Goal: Information Seeking & Learning: Find specific fact

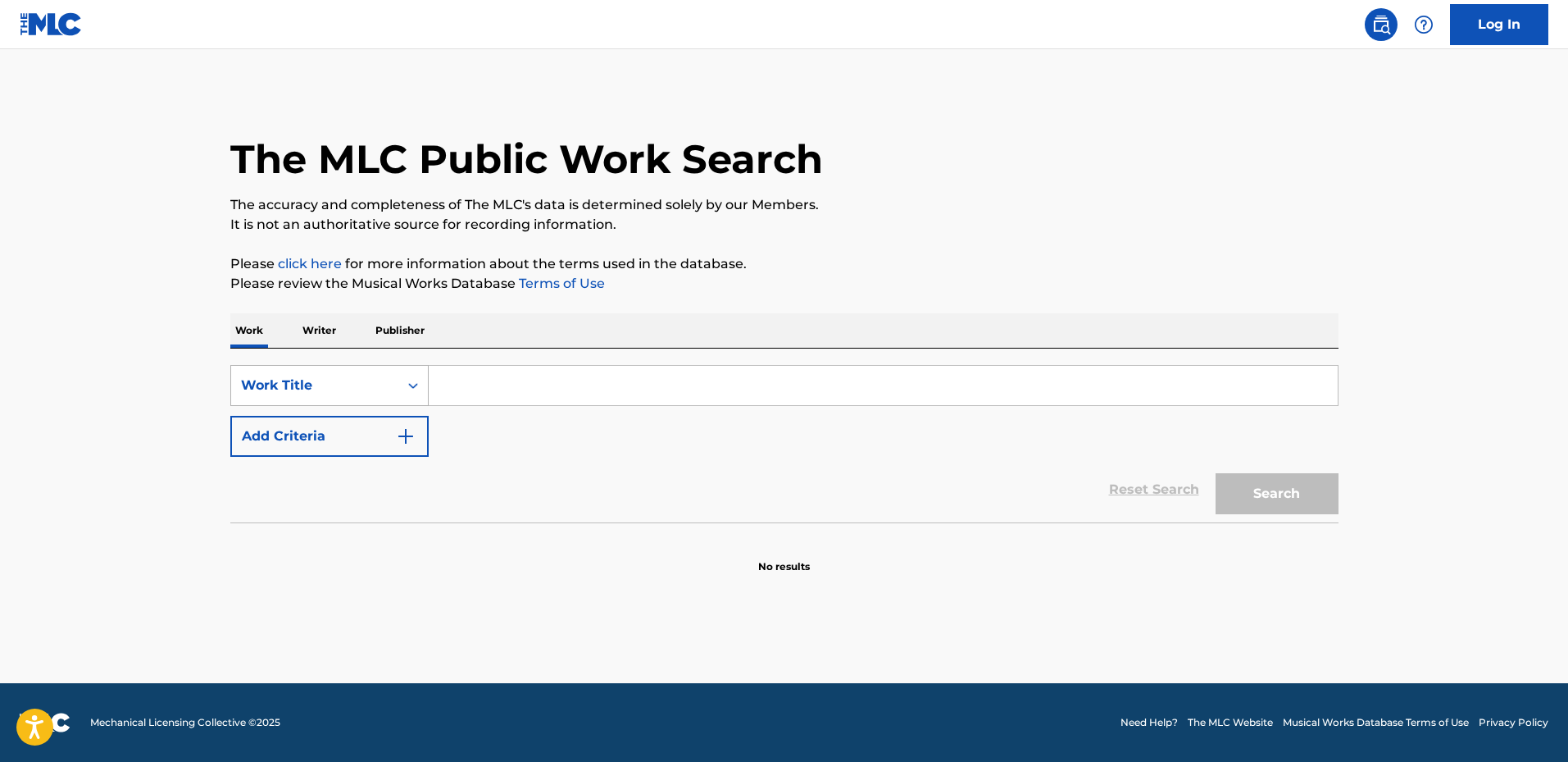
click at [353, 382] on div "Work Title" at bounding box center [315, 385] width 148 height 19
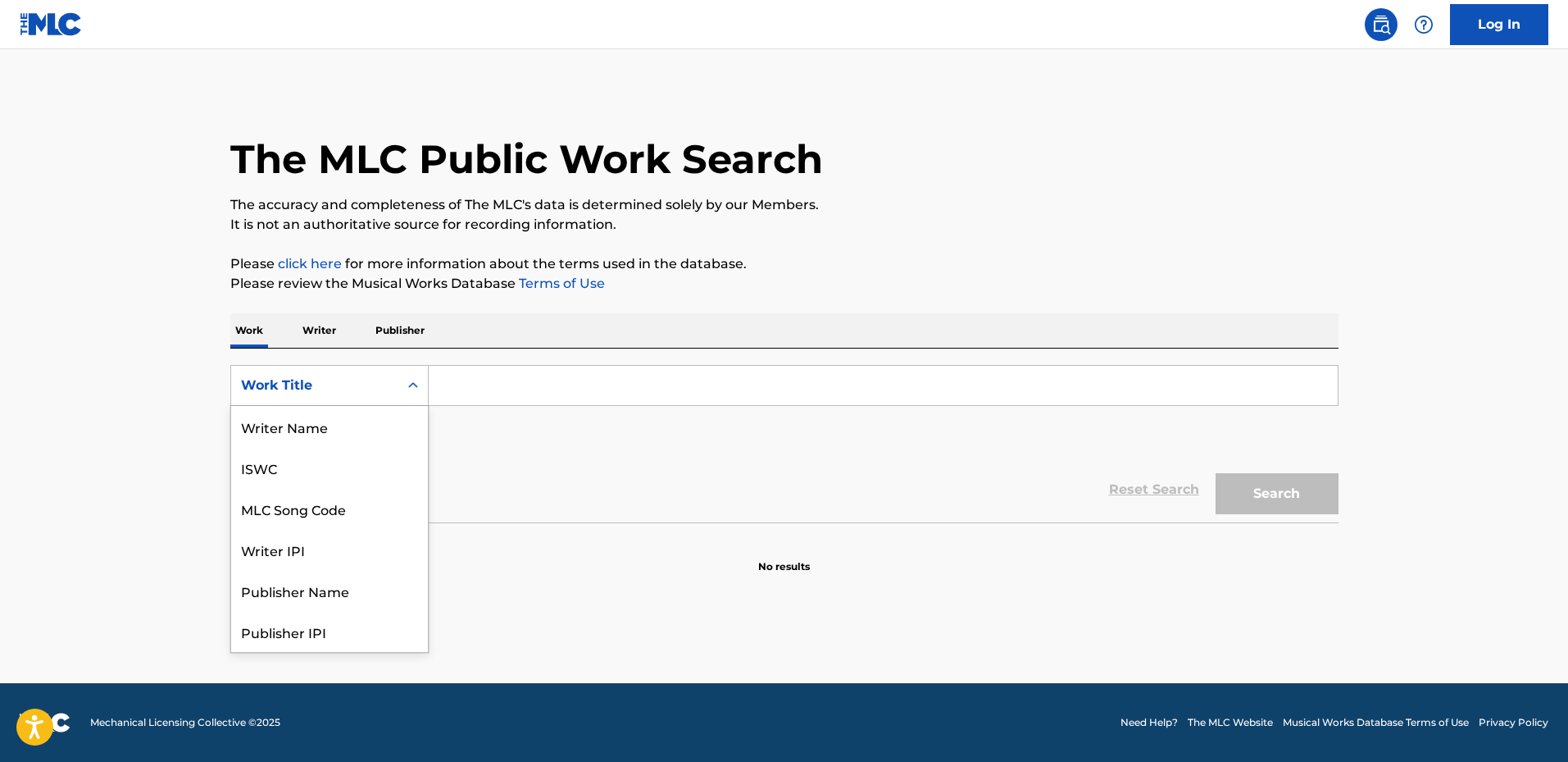
scroll to position [82, 0]
click at [354, 434] on div "MLC Song Code" at bounding box center [329, 426] width 197 height 41
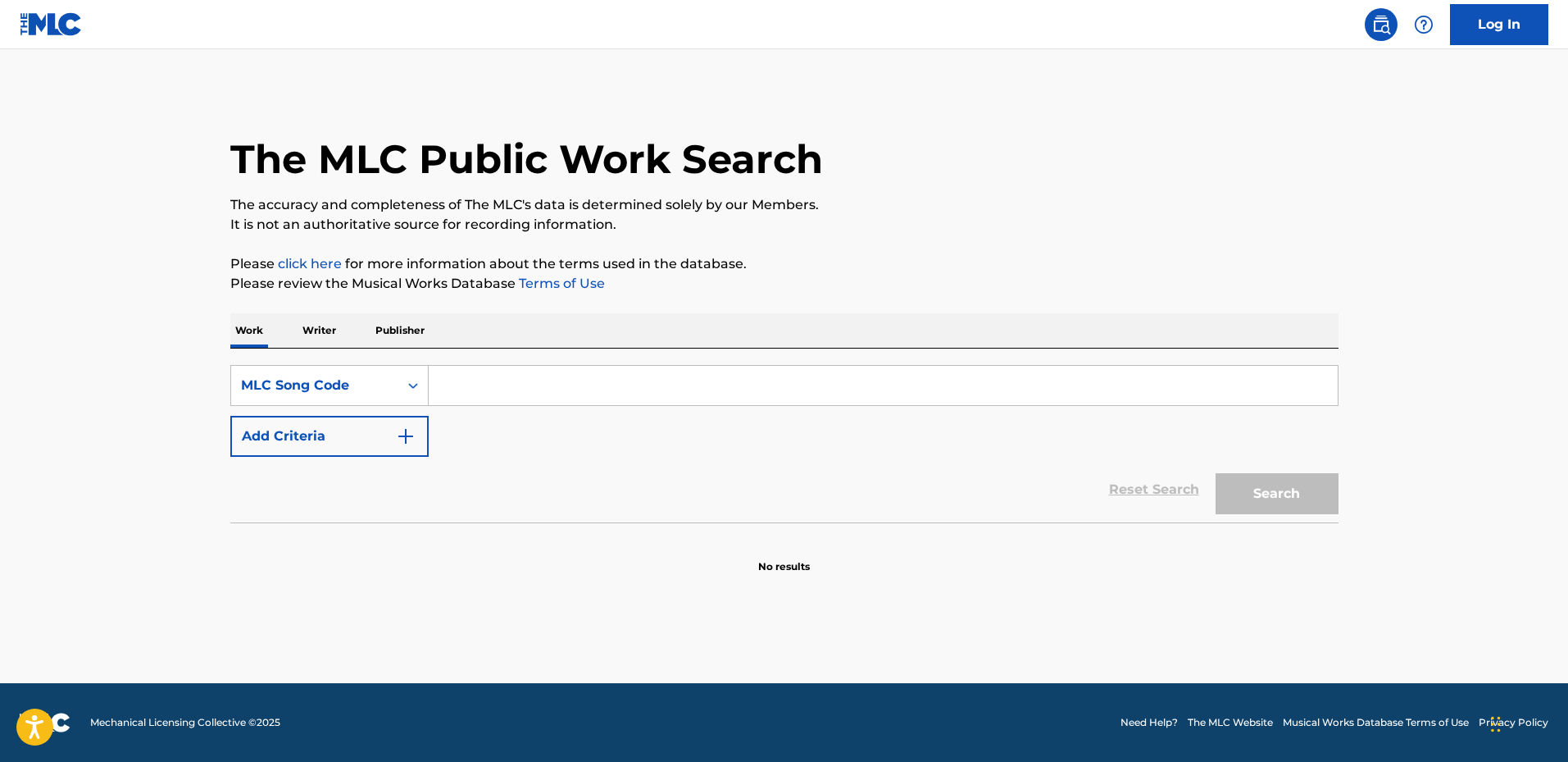
click at [532, 373] on input "Search Form" at bounding box center [883, 385] width 909 height 40
paste input "F0810L"
type input "F0810L"
click at [1216, 473] on button "Search" at bounding box center [1277, 494] width 123 height 41
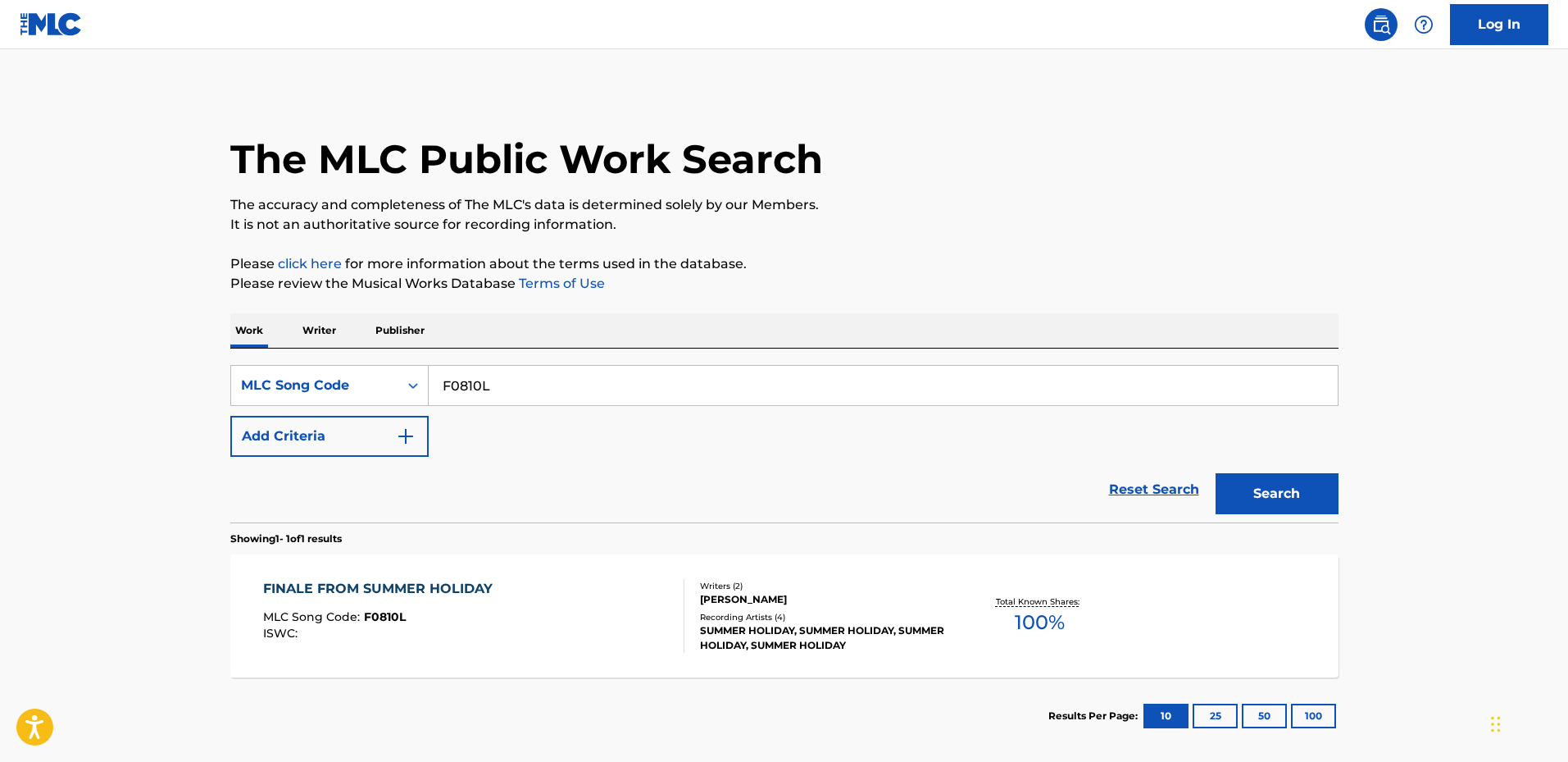
scroll to position [80, 0]
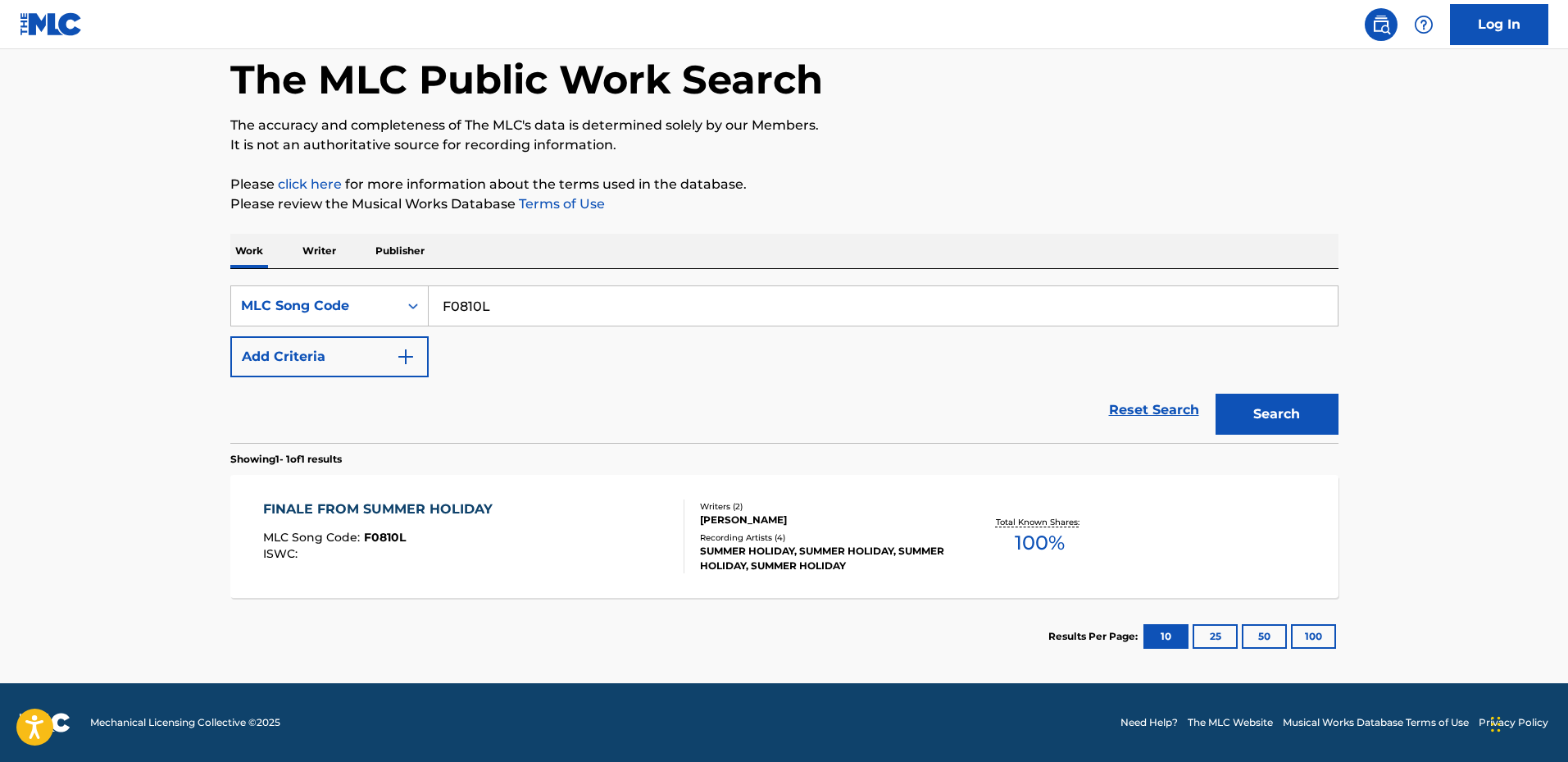
click at [541, 649] on section "Results Per Page: 10 25 50 100" at bounding box center [784, 635] width 1109 height 77
click at [606, 523] on div "FINALE FROM SUMMER HOLIDAY MLC Song Code : F0810L ISWC :" at bounding box center [474, 536] width 422 height 74
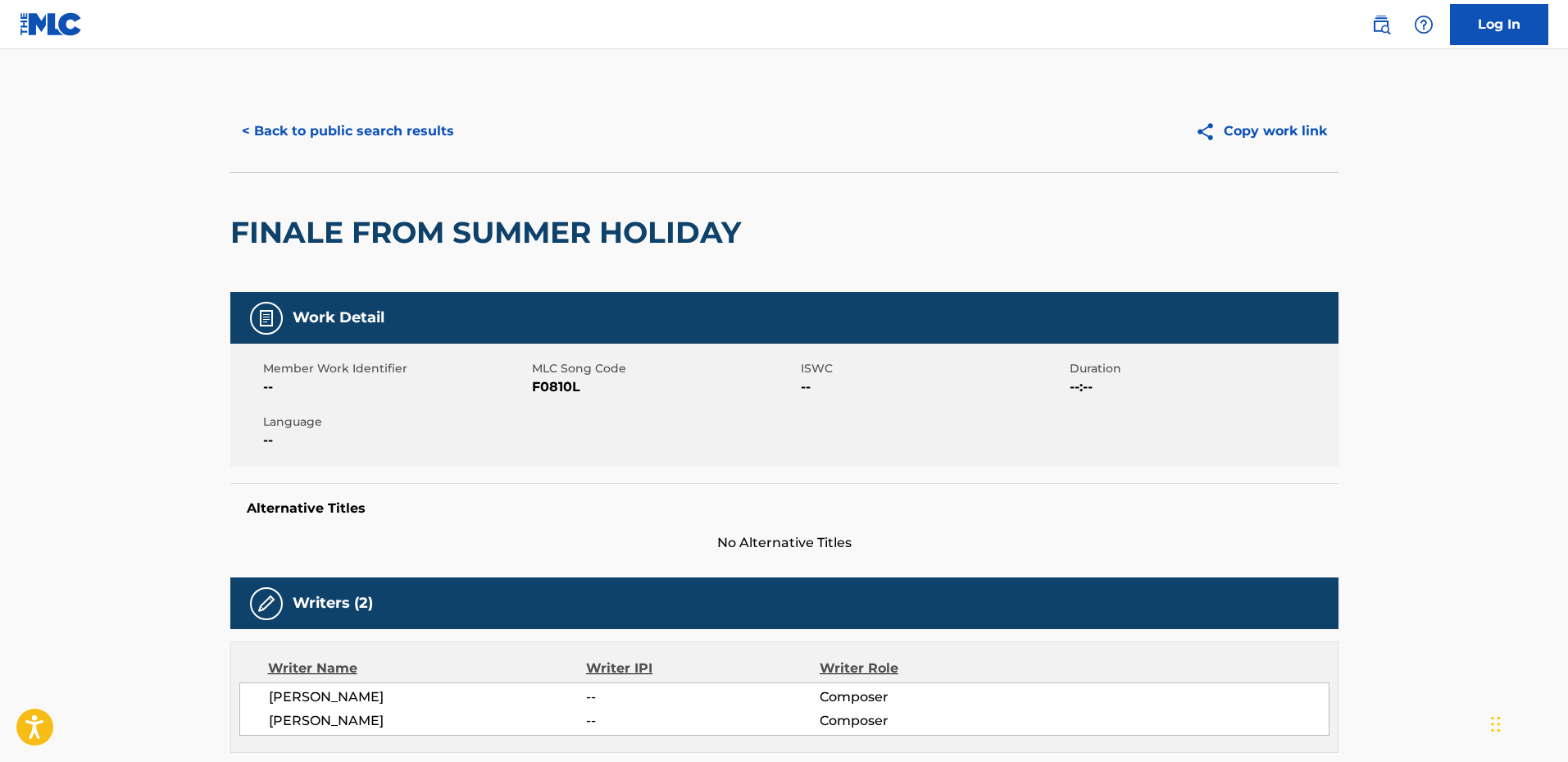
click at [251, 222] on h2 "FINALE FROM SUMMER HOLIDAY" at bounding box center [489, 232] width 519 height 37
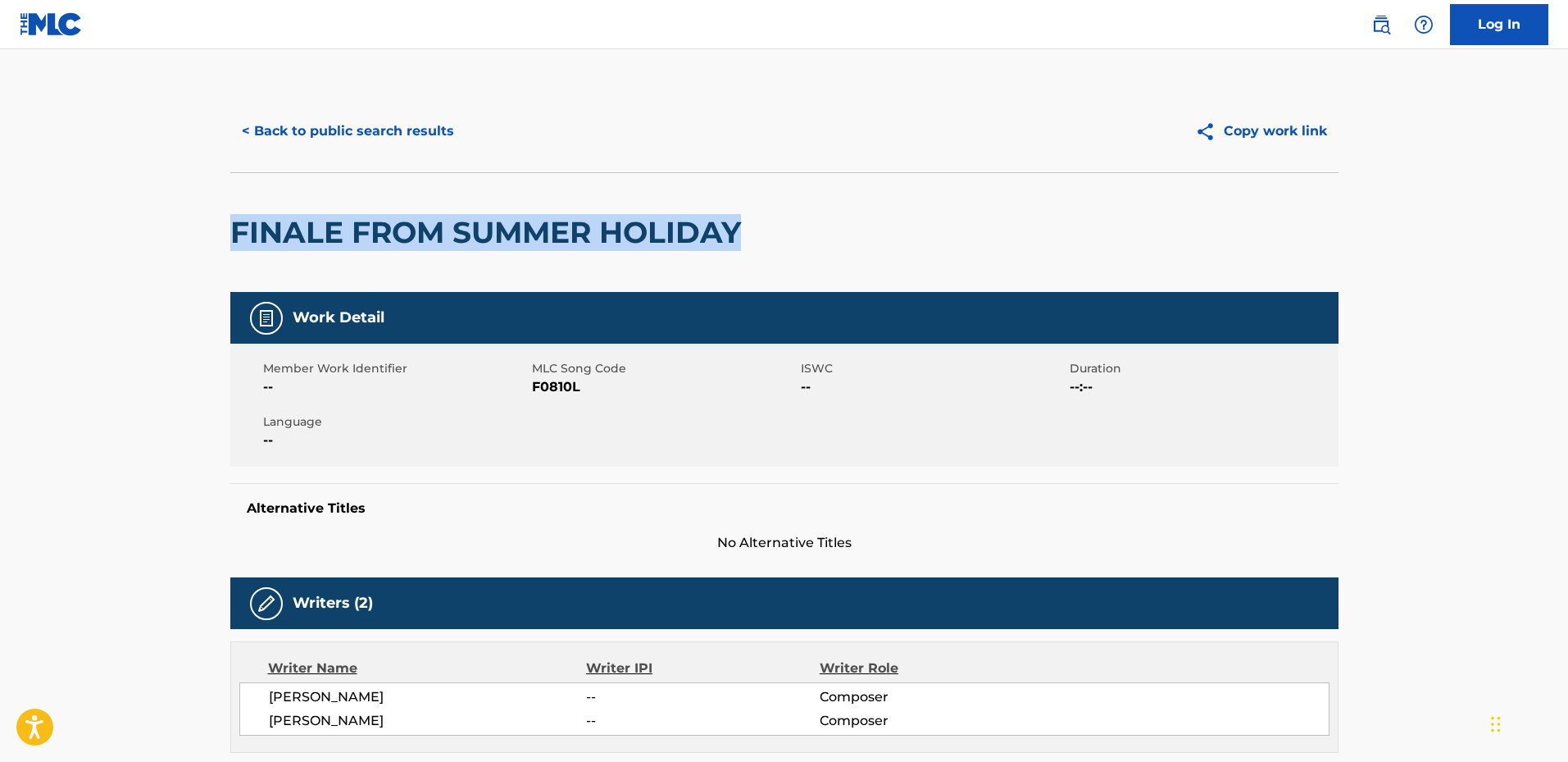
click at [728, 201] on div "FINALE FROM SUMMER HOLIDAY" at bounding box center [489, 232] width 519 height 119
copy h2 "FINALE FROM SUMMER HOLIDAY"
click at [378, 279] on div "FINALE FROM SUMMER HOLIDAY" at bounding box center [489, 232] width 519 height 119
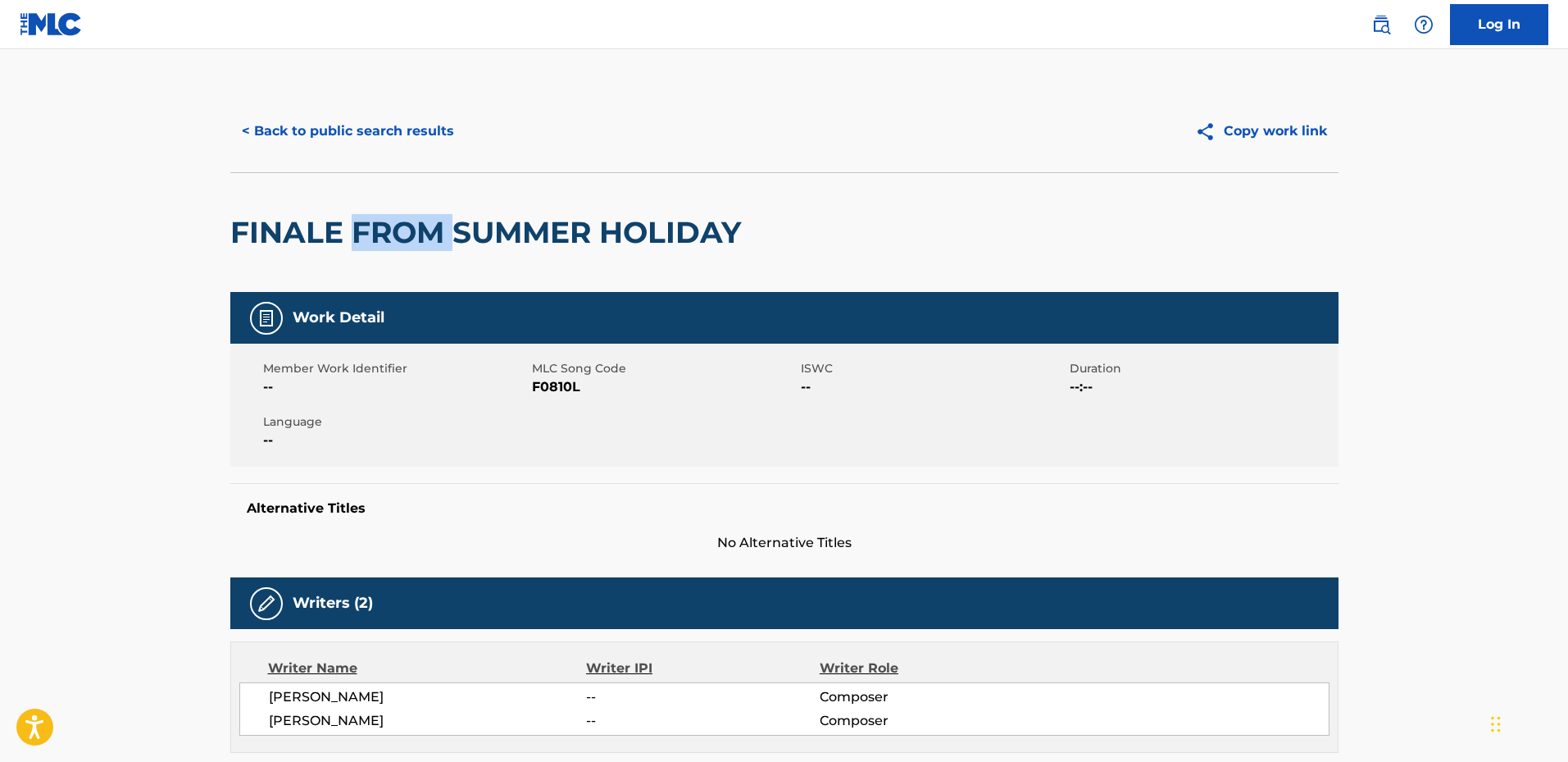
click at [378, 278] on div "FINALE FROM SUMMER HOLIDAY" at bounding box center [489, 232] width 519 height 119
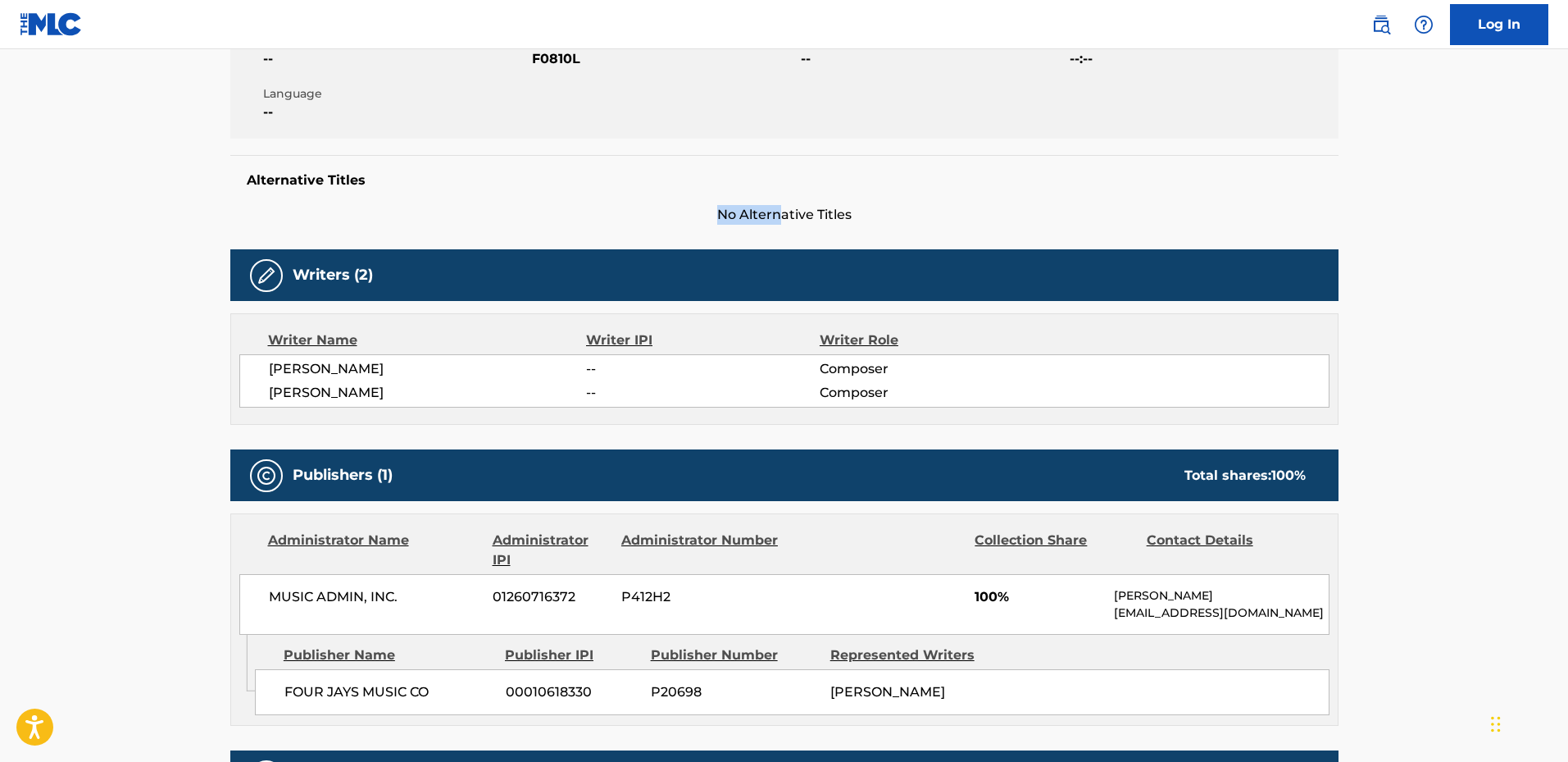
drag, startPoint x: 715, startPoint y: 201, endPoint x: 836, endPoint y: 227, distance: 123.8
click at [834, 226] on div "Work Detail Member Work Identifier -- MLC Song Code F0810L ISWC -- Duration --:…" at bounding box center [784, 498] width 1109 height 1068
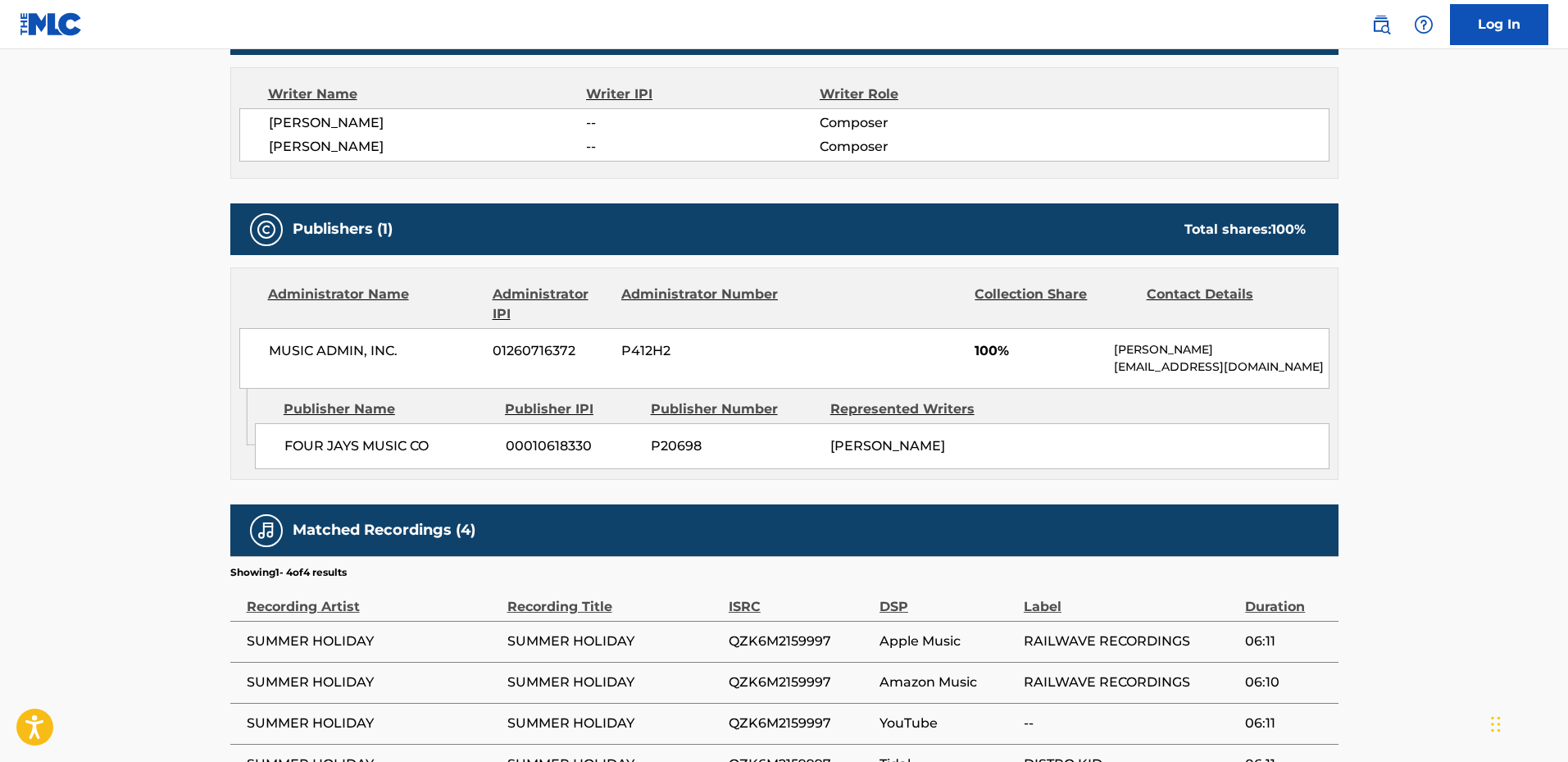
scroll to position [701, 0]
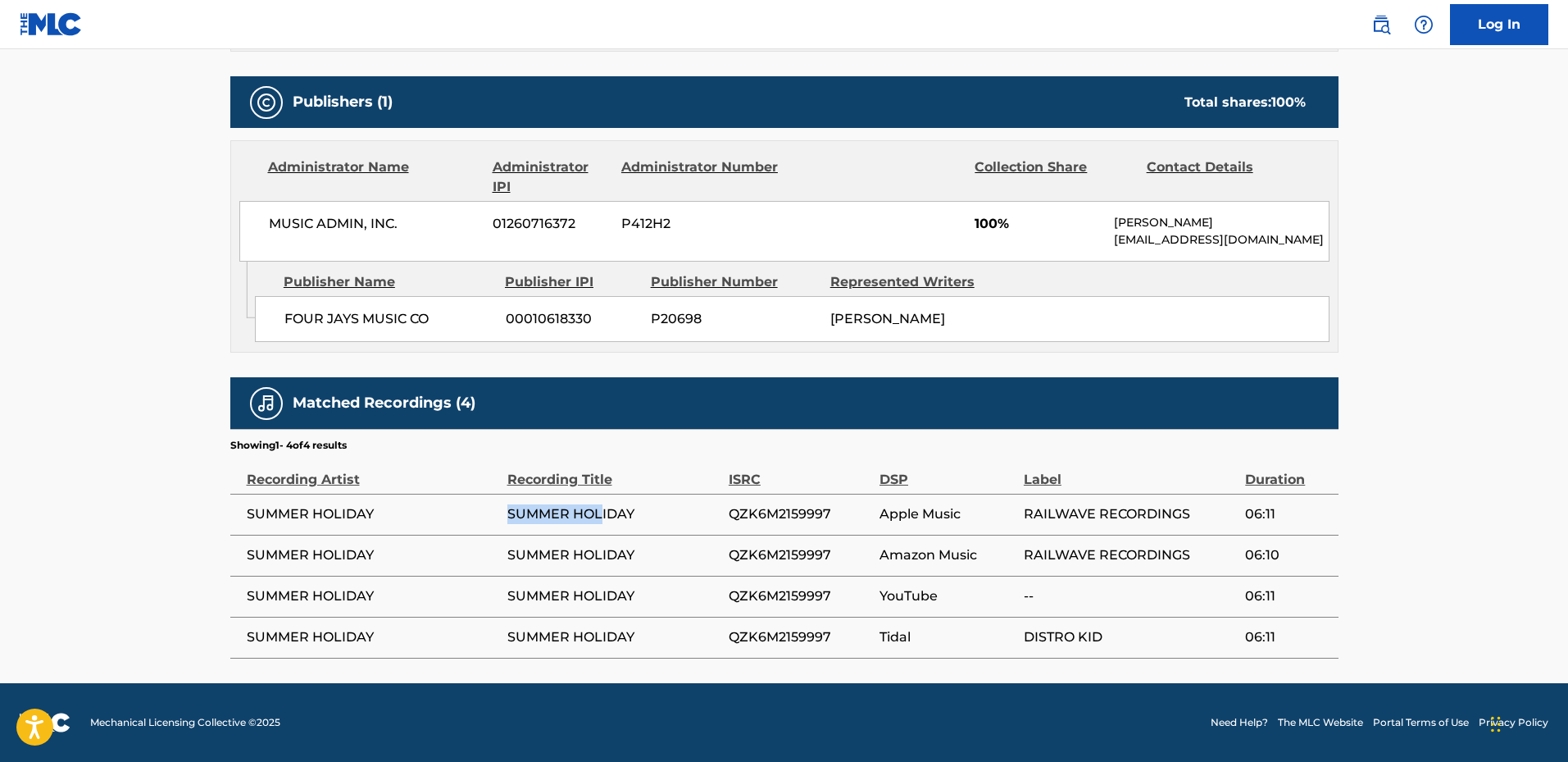
drag, startPoint x: 508, startPoint y: 510, endPoint x: 599, endPoint y: 519, distance: 91.4
click at [599, 519] on span "SUMMER HOLIDAY" at bounding box center [614, 513] width 214 height 19
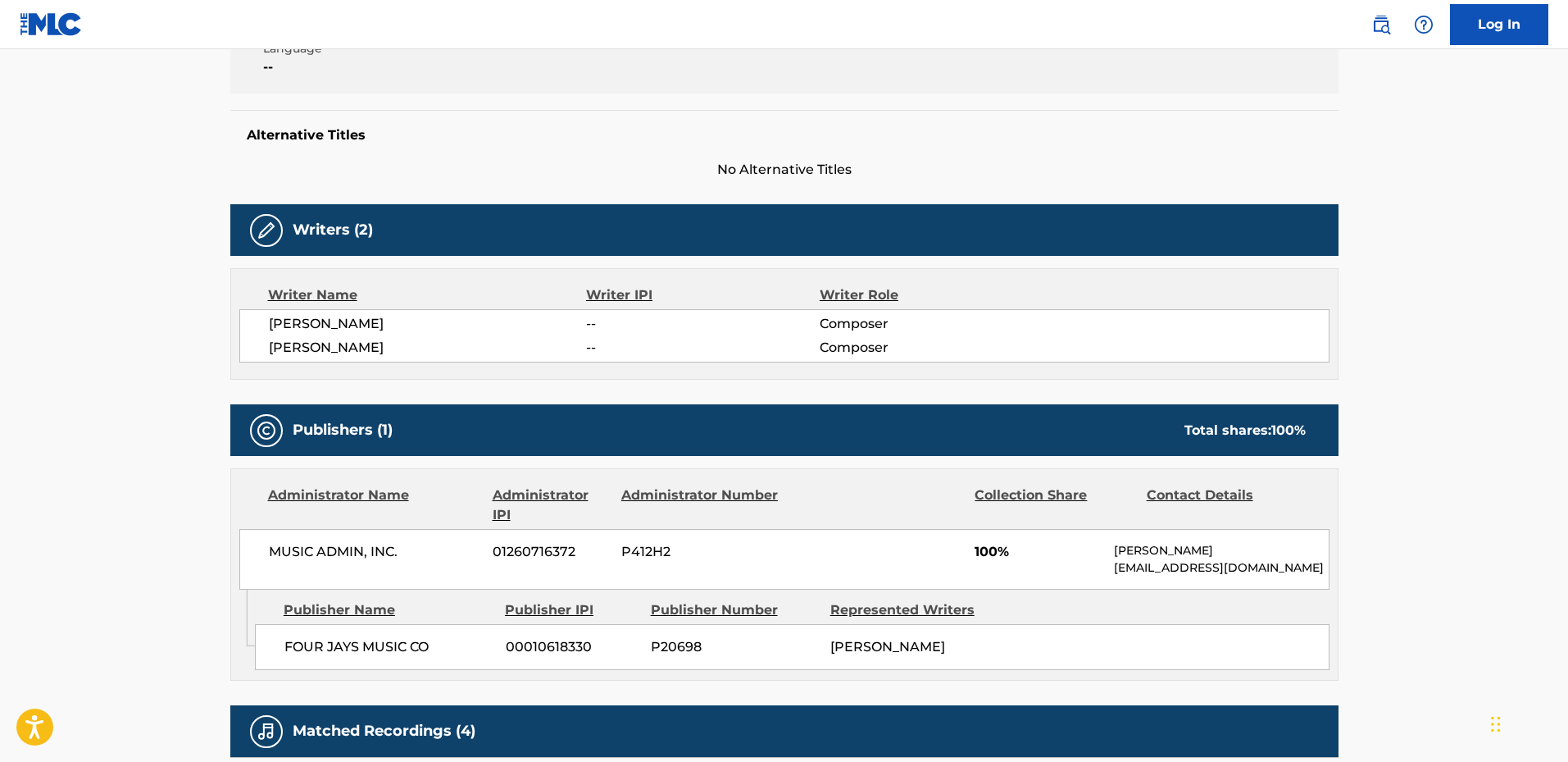
scroll to position [0, 0]
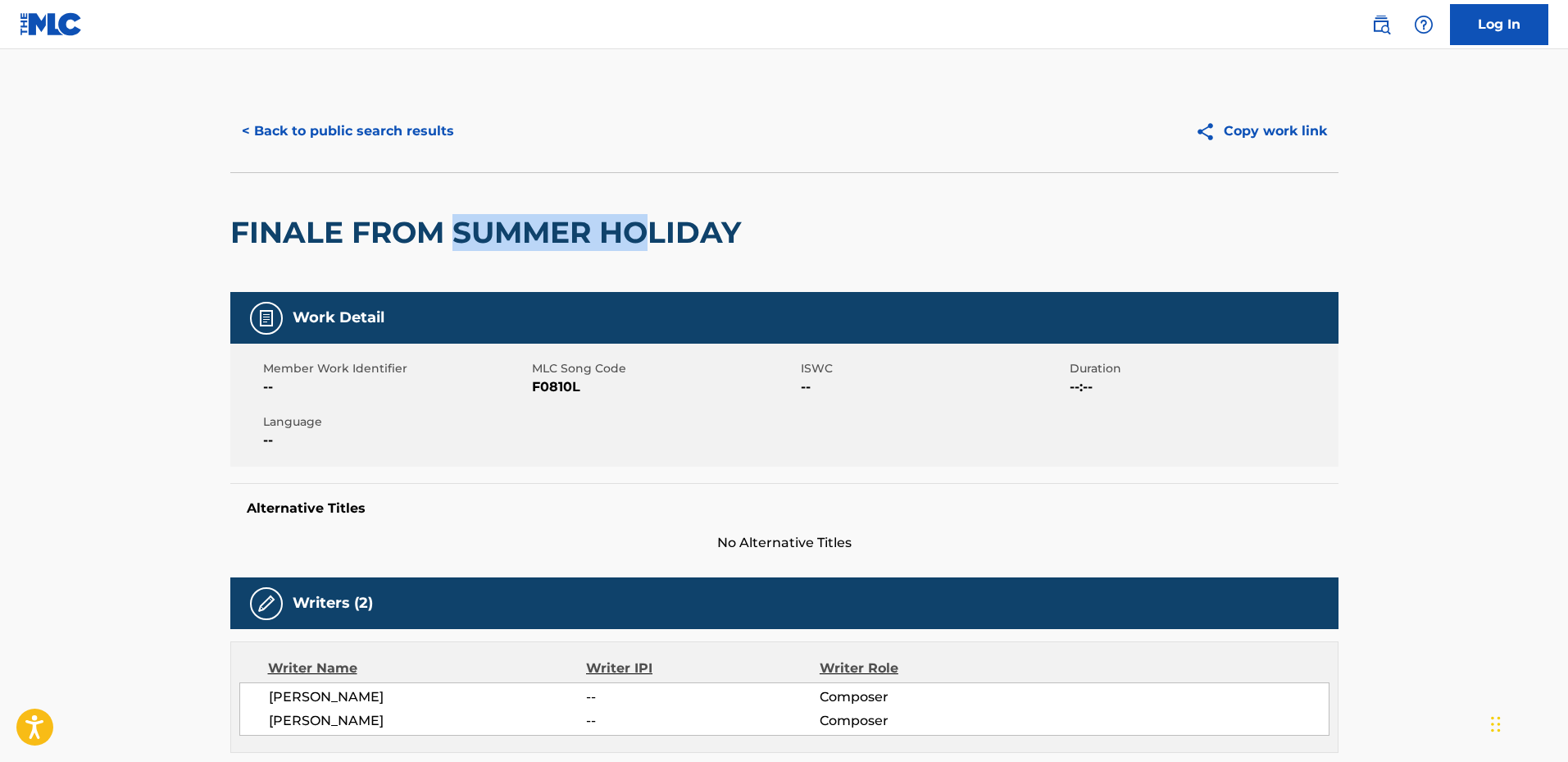
drag, startPoint x: 459, startPoint y: 221, endPoint x: 663, endPoint y: 223, distance: 204.0
click at [645, 223] on h2 "FINALE FROM SUMMER HOLIDAY" at bounding box center [489, 232] width 519 height 37
click at [304, 234] on h2 "FINALE FROM SUMMER HOLIDAY" at bounding box center [489, 232] width 519 height 37
click at [386, 234] on h2 "FINALE FROM SUMMER HOLIDAY" at bounding box center [489, 232] width 519 height 37
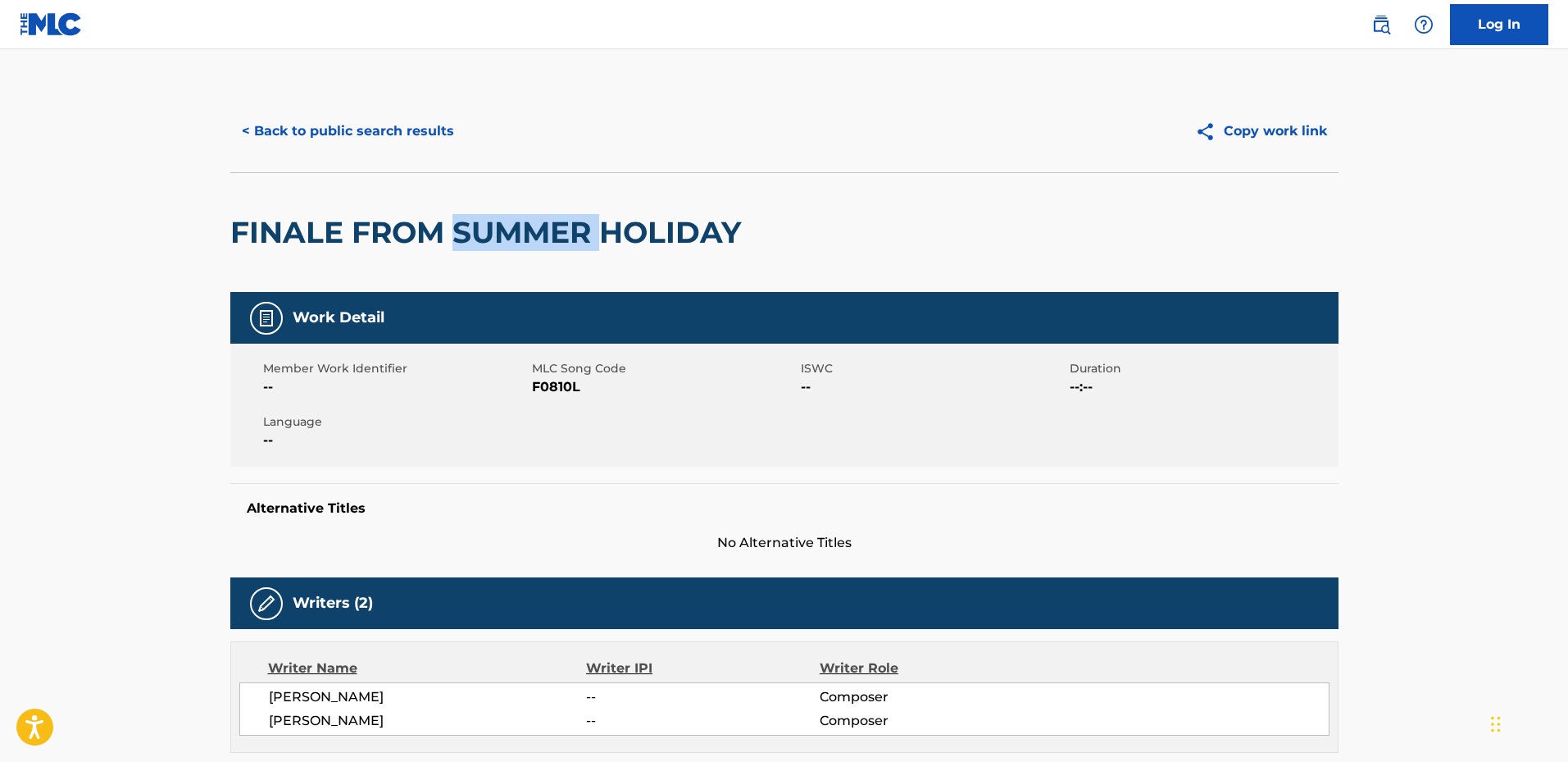
drag, startPoint x: 455, startPoint y: 229, endPoint x: 645, endPoint y: 243, distance: 190.5
click at [642, 243] on h2 "FINALE FROM SUMMER HOLIDAY" at bounding box center [489, 232] width 519 height 37
drag, startPoint x: 740, startPoint y: 247, endPoint x: 364, endPoint y: 249, distance: 376.0
click at [364, 249] on h2 "FINALE FROM SUMMER HOLIDAY" at bounding box center [489, 232] width 519 height 37
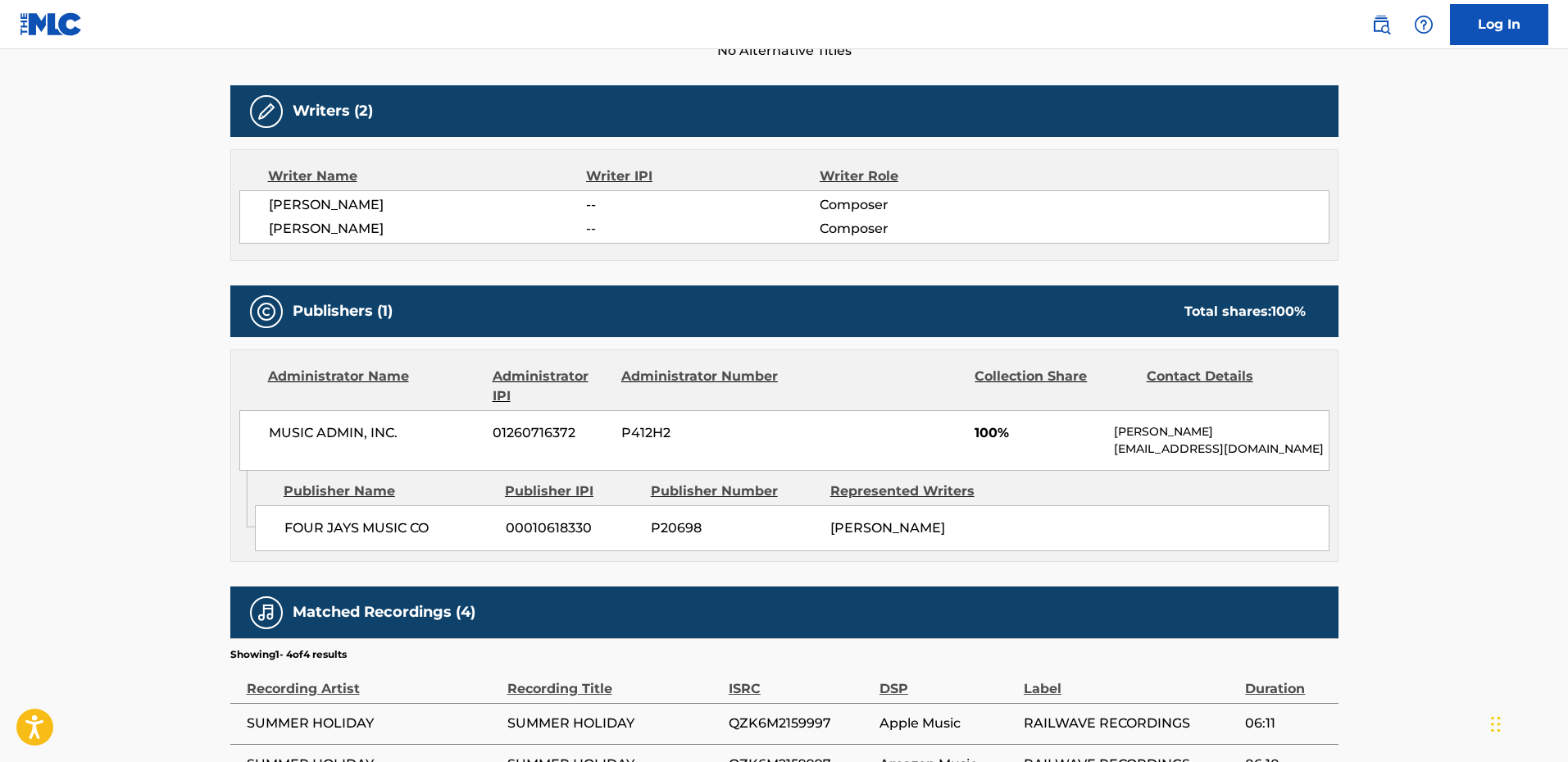
scroll to position [701, 0]
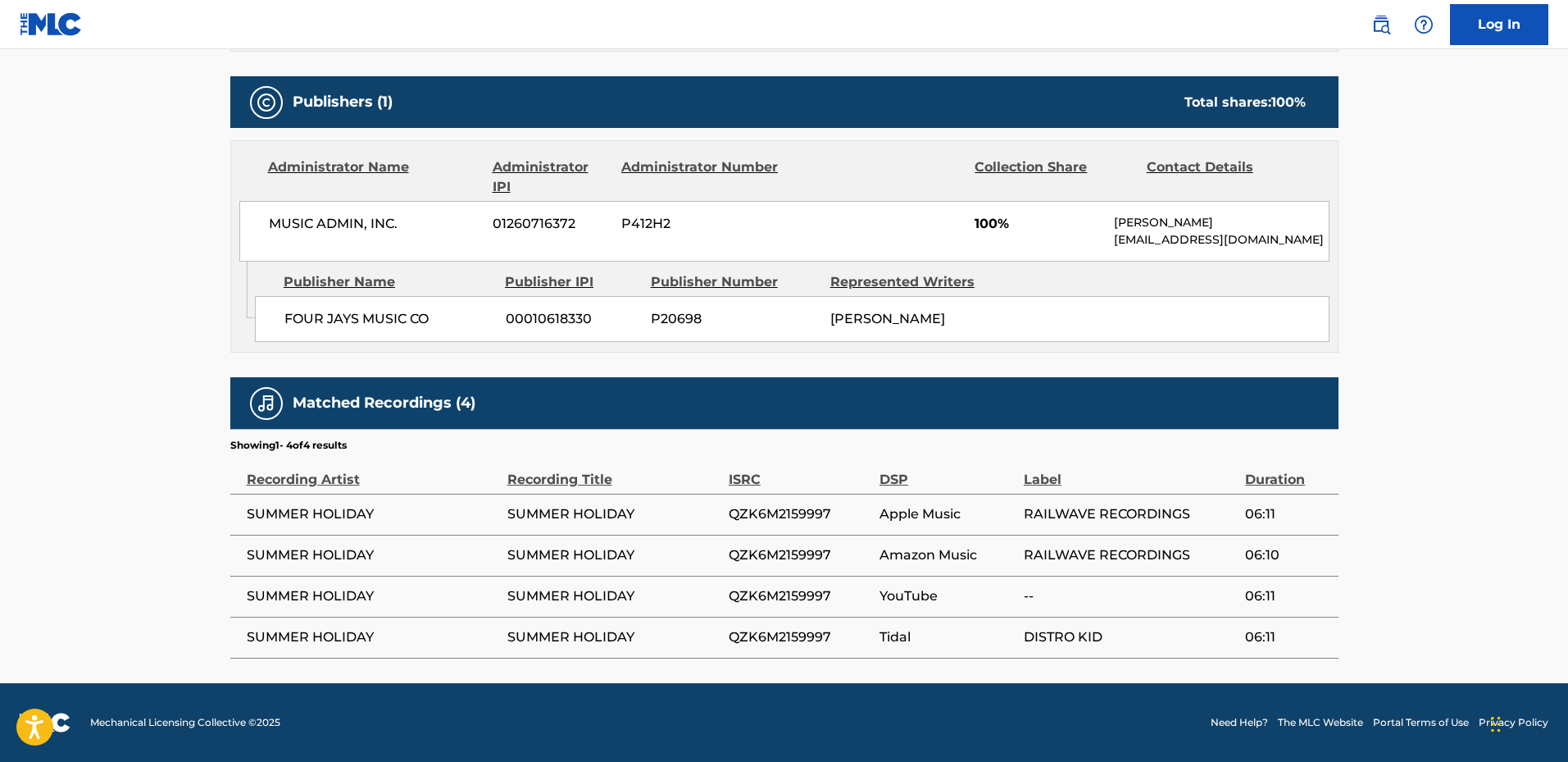
click at [153, 328] on main "< Back to public search results Copy work link FINALE FROM SUMMER HOLIDAY Work …" at bounding box center [784, 16] width 1568 height 1335
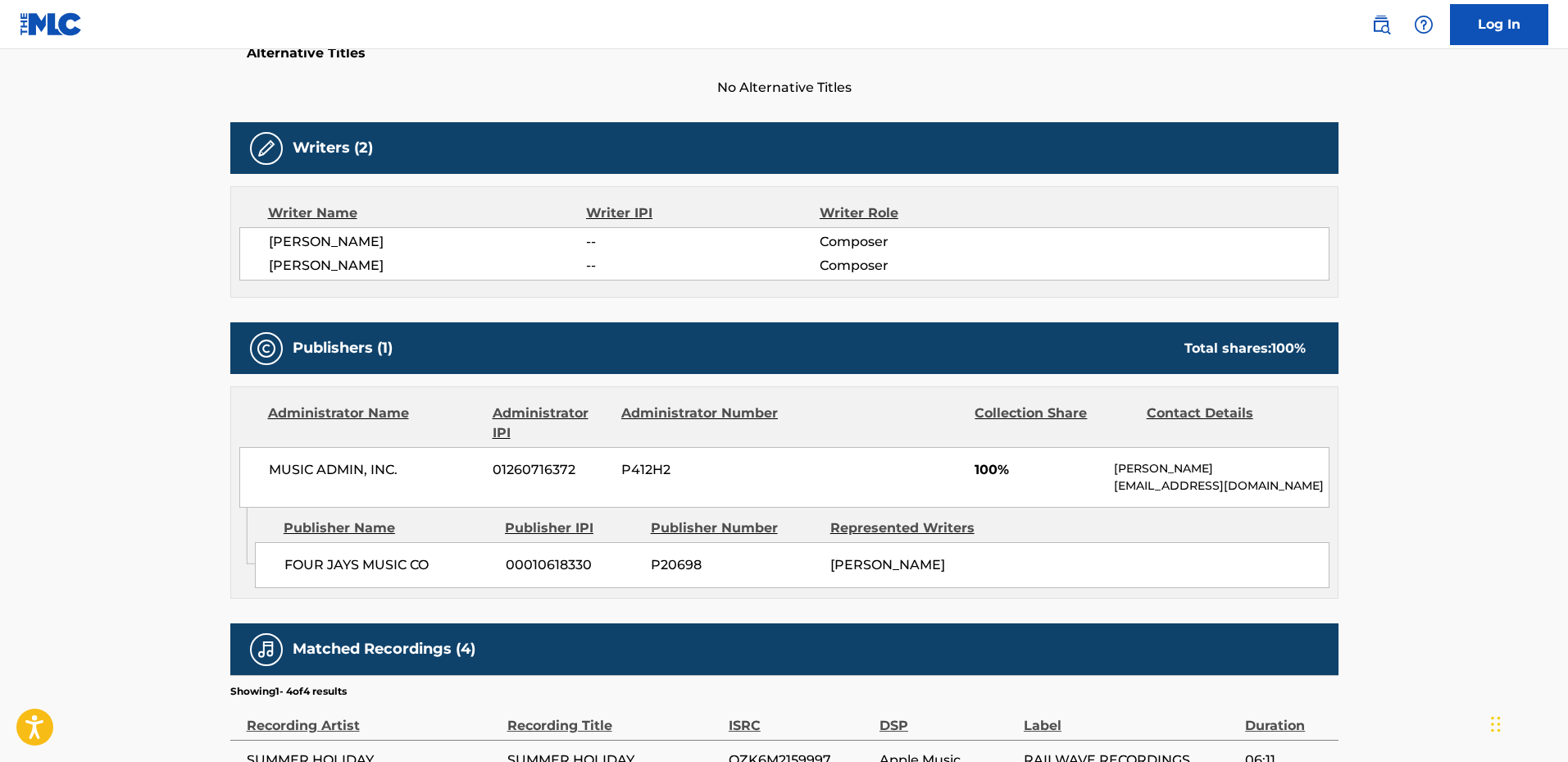
scroll to position [373, 0]
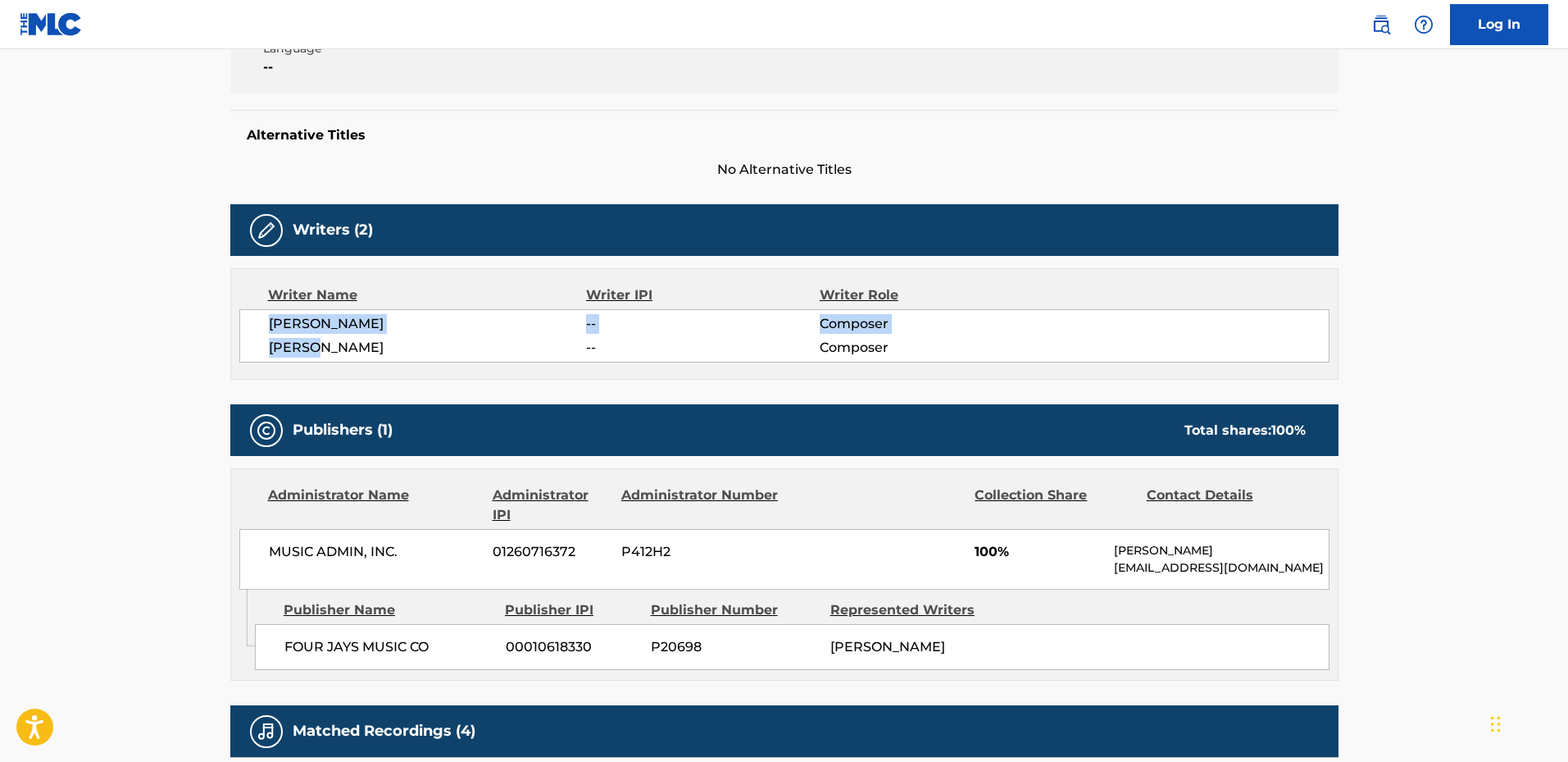
drag, startPoint x: 228, startPoint y: 329, endPoint x: 597, endPoint y: 358, distance: 370.1
click at [558, 360] on div "< Back to public search results Copy work link FINALE FROM SUMMER HOLIDAY Work …" at bounding box center [784, 351] width 1147 height 1270
click at [945, 335] on div "[PERSON_NAME] -- Composer [PERSON_NAME] -- Composer" at bounding box center [784, 336] width 1090 height 54
click at [149, 349] on main "< Back to public search results Copy work link FINALE FROM SUMMER HOLIDAY Work …" at bounding box center [784, 344] width 1568 height 1335
click at [123, 654] on main "< Back to public search results Copy work link FINALE FROM SUMMER HOLIDAY Work …" at bounding box center [784, 344] width 1568 height 1335
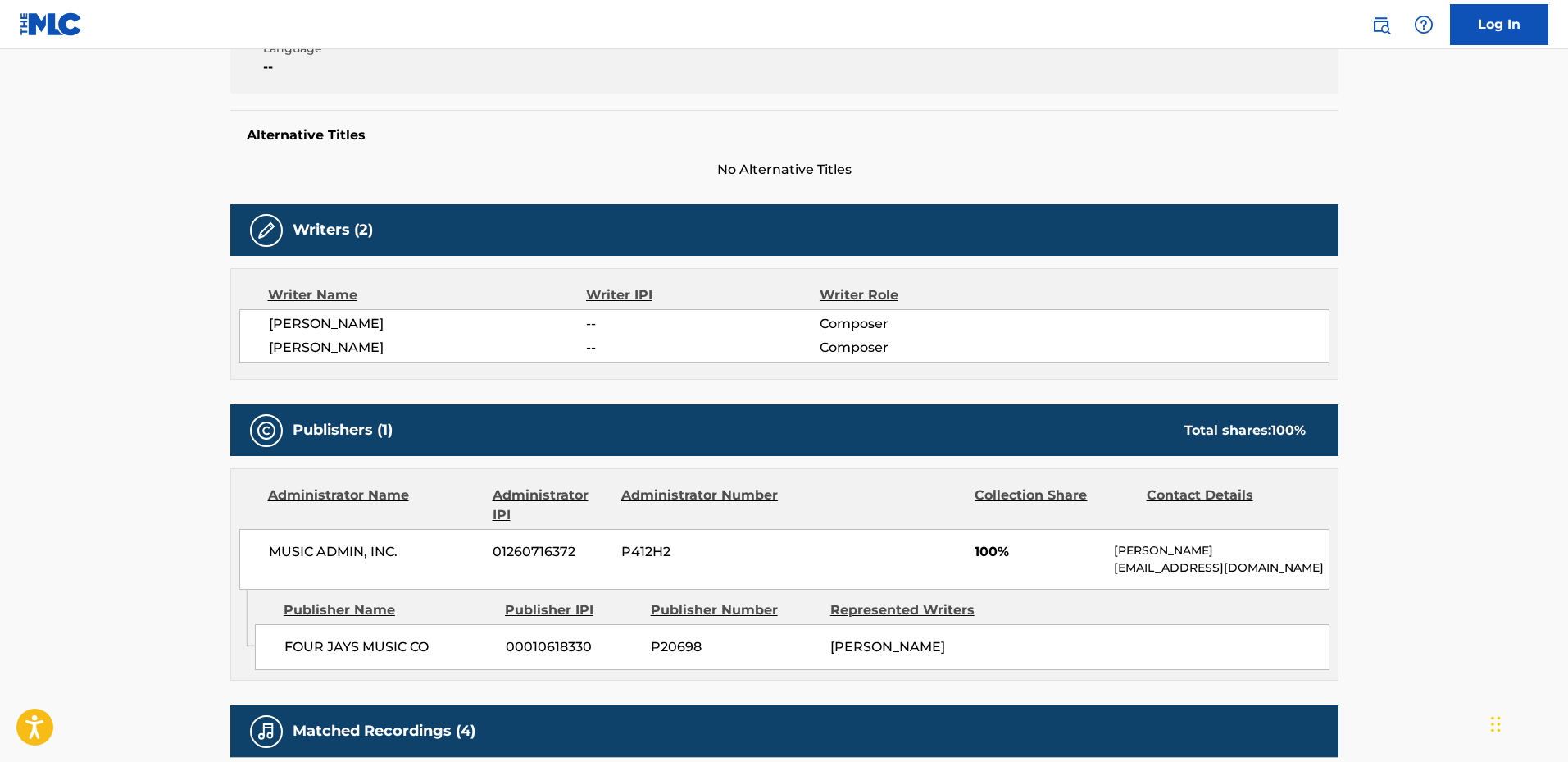
scroll to position [0, 0]
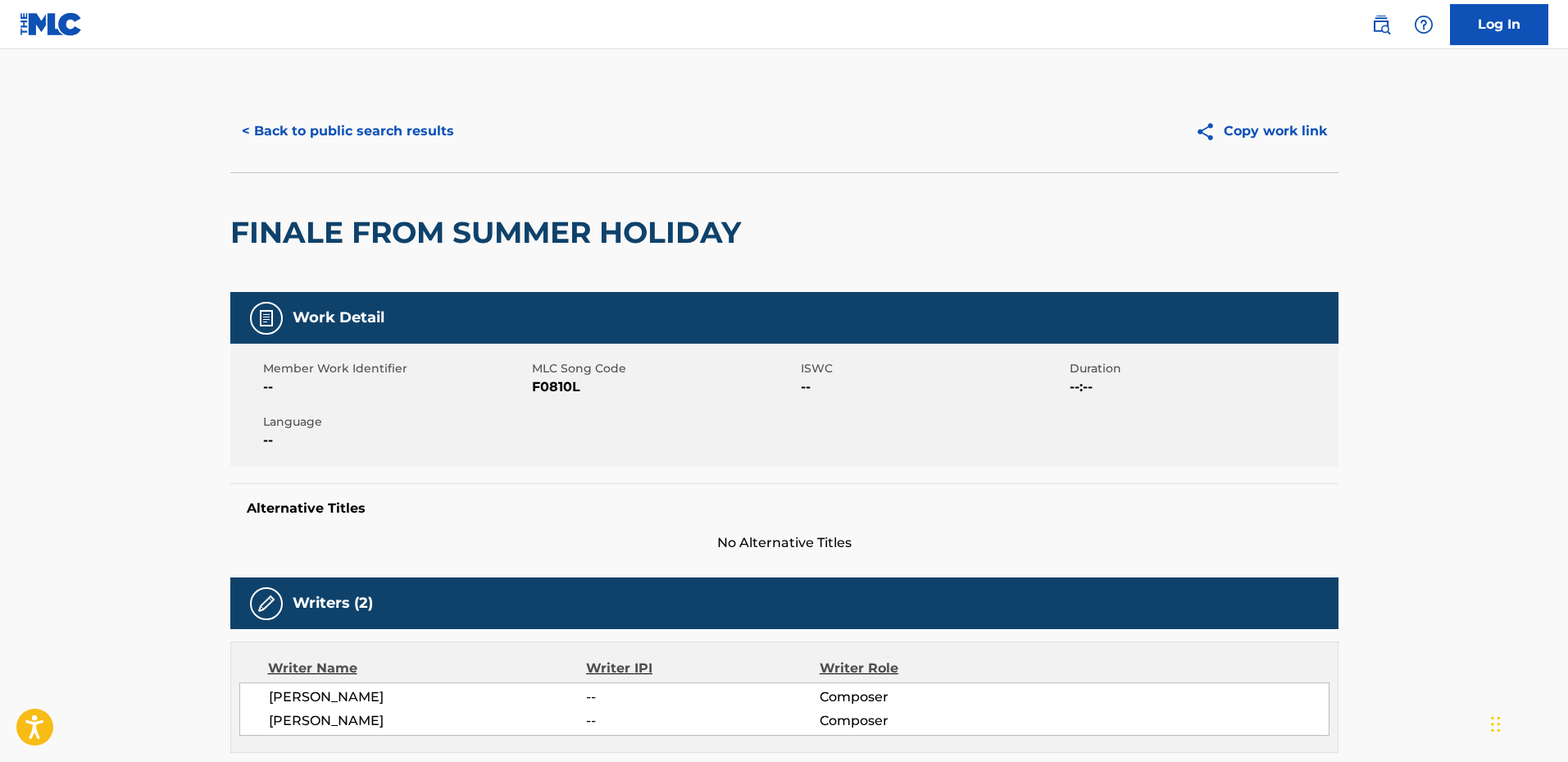
drag, startPoint x: 343, startPoint y: 136, endPoint x: 349, endPoint y: 166, distance: 30.6
click at [349, 165] on div "< Back to public search results Copy work link" at bounding box center [784, 131] width 1109 height 82
click at [260, 220] on h2 "FINALE FROM SUMMER HOLIDAY" at bounding box center [489, 232] width 519 height 37
copy h2 "FINALE"
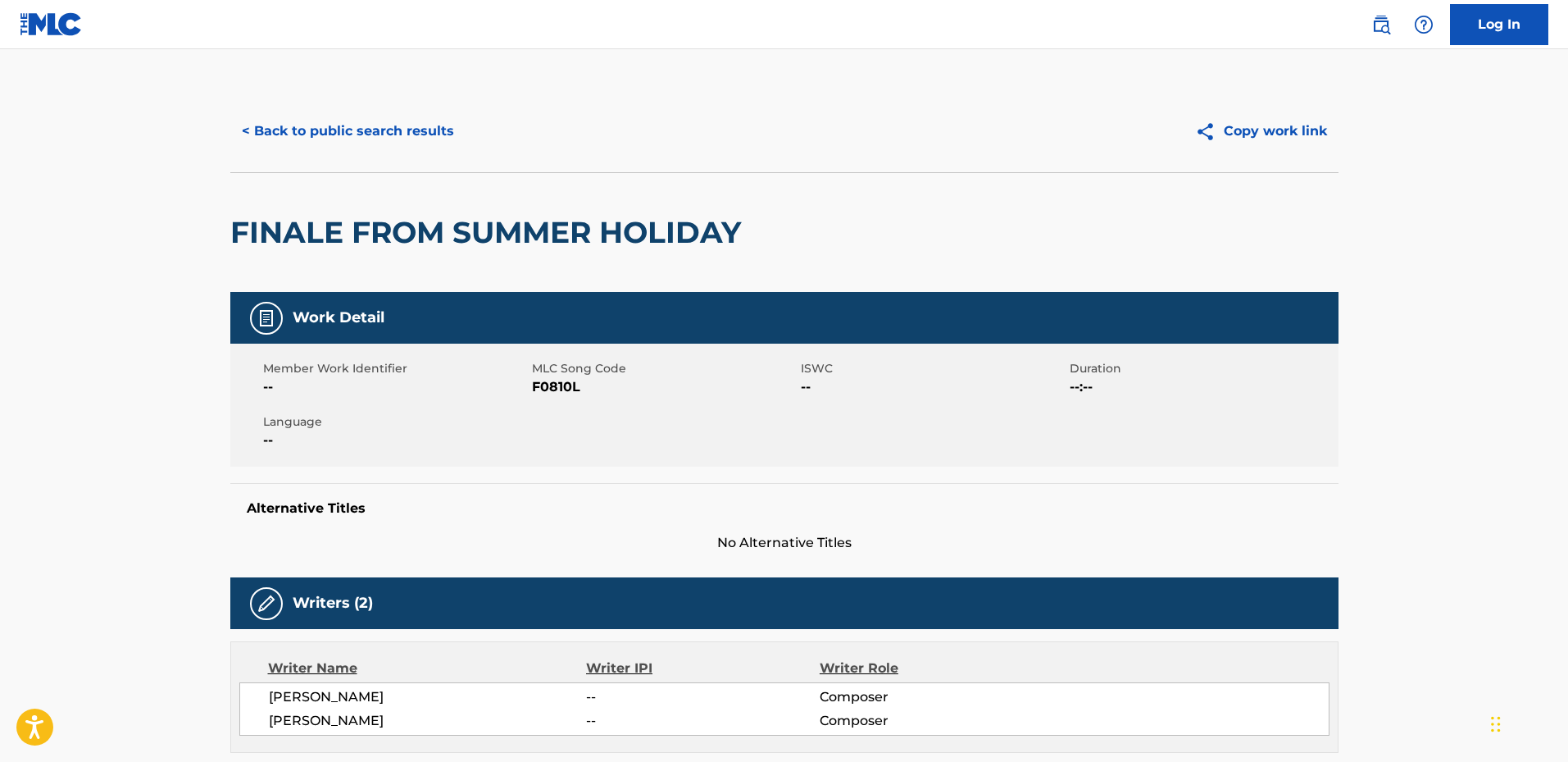
click at [136, 49] on main "< Back to public search results Copy work link FINALE FROM SUMMER HOLIDAY Work …" at bounding box center [784, 717] width 1568 height 1335
click at [255, 128] on button "< Back to public search results" at bounding box center [348, 131] width 235 height 41
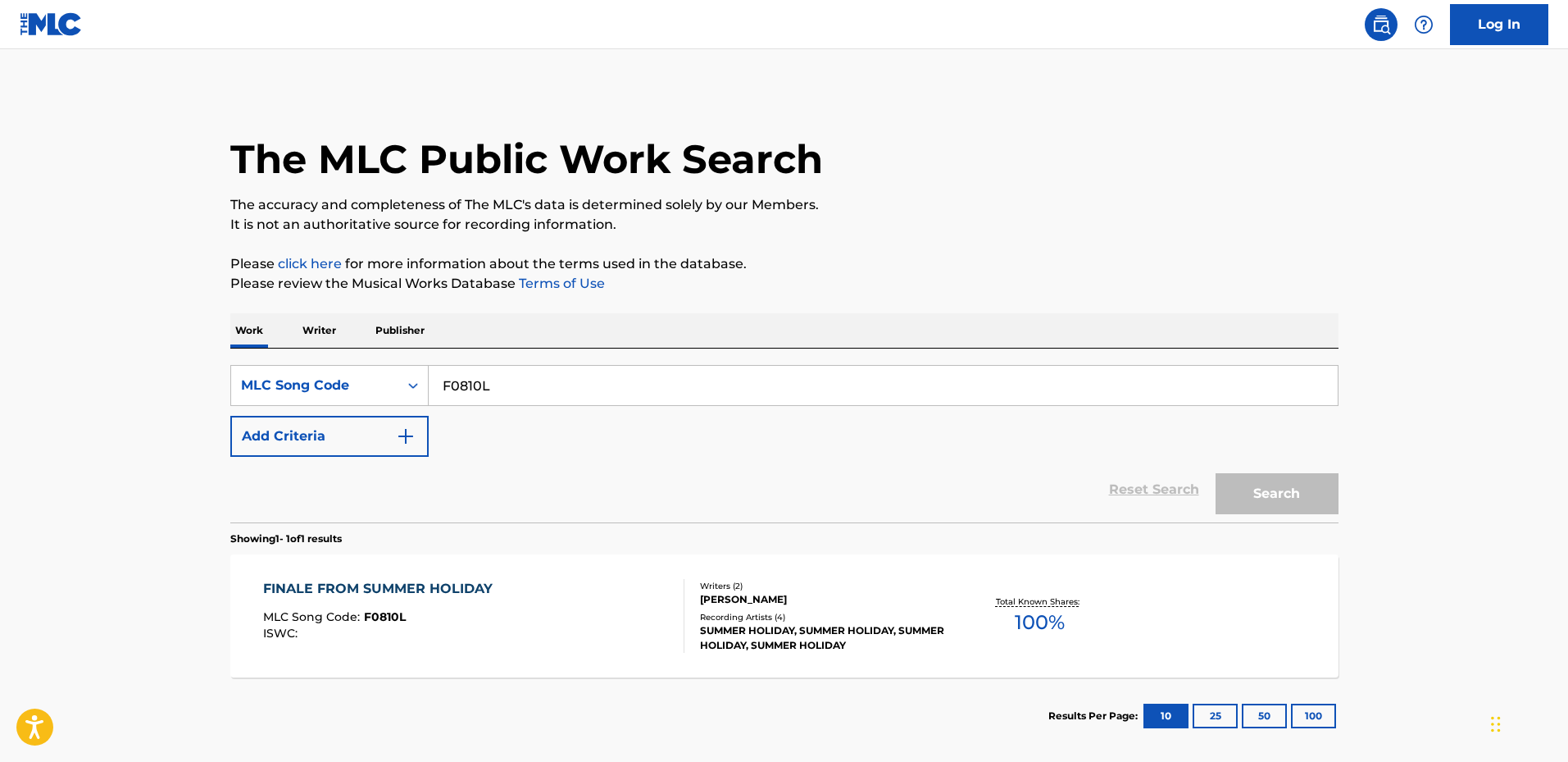
scroll to position [37, 0]
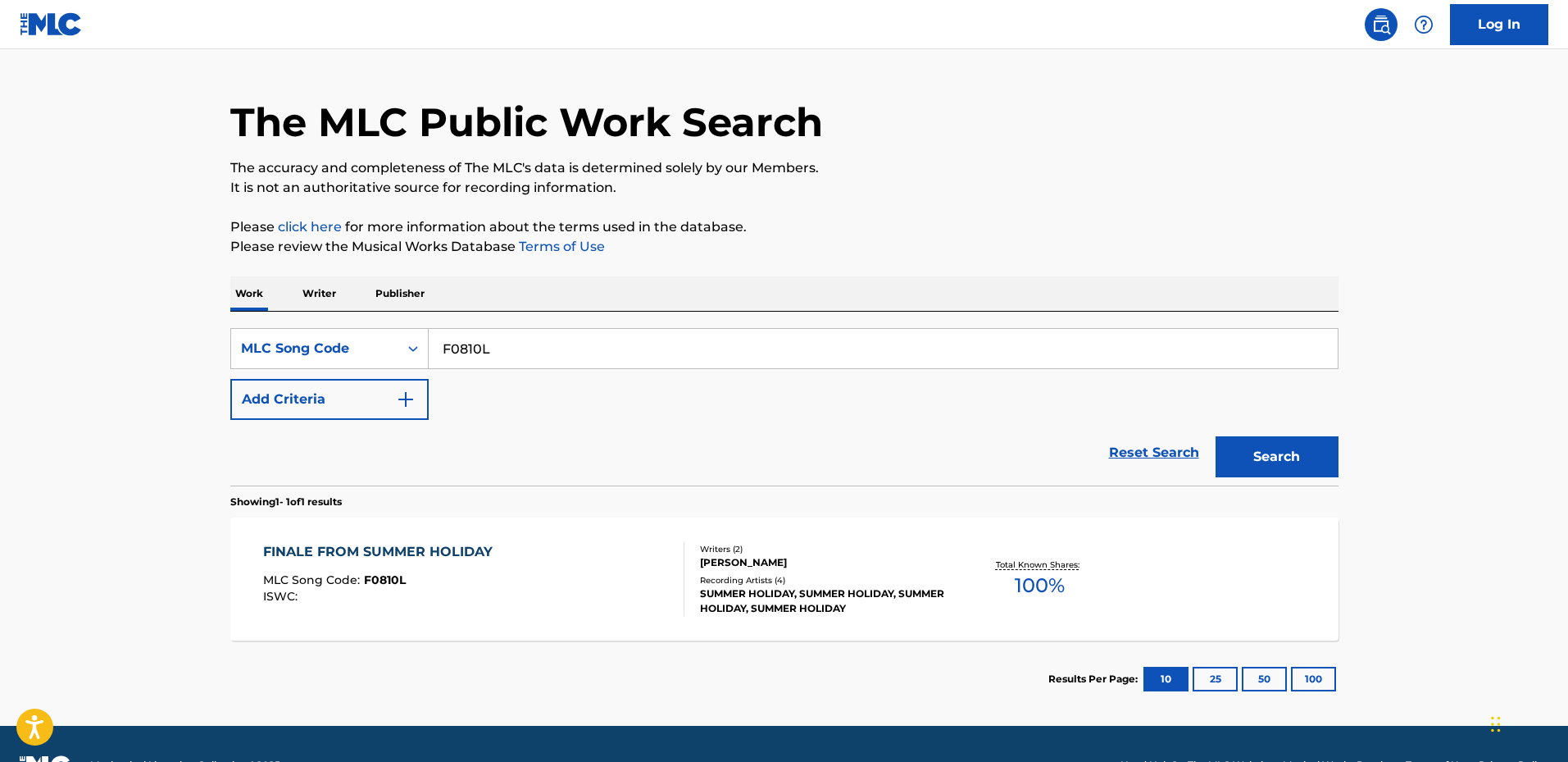
click at [600, 346] on input "F0810L" at bounding box center [883, 349] width 909 height 40
paste input "TD172T"
type input "TD172T"
click at [1242, 467] on button "Search" at bounding box center [1277, 457] width 123 height 41
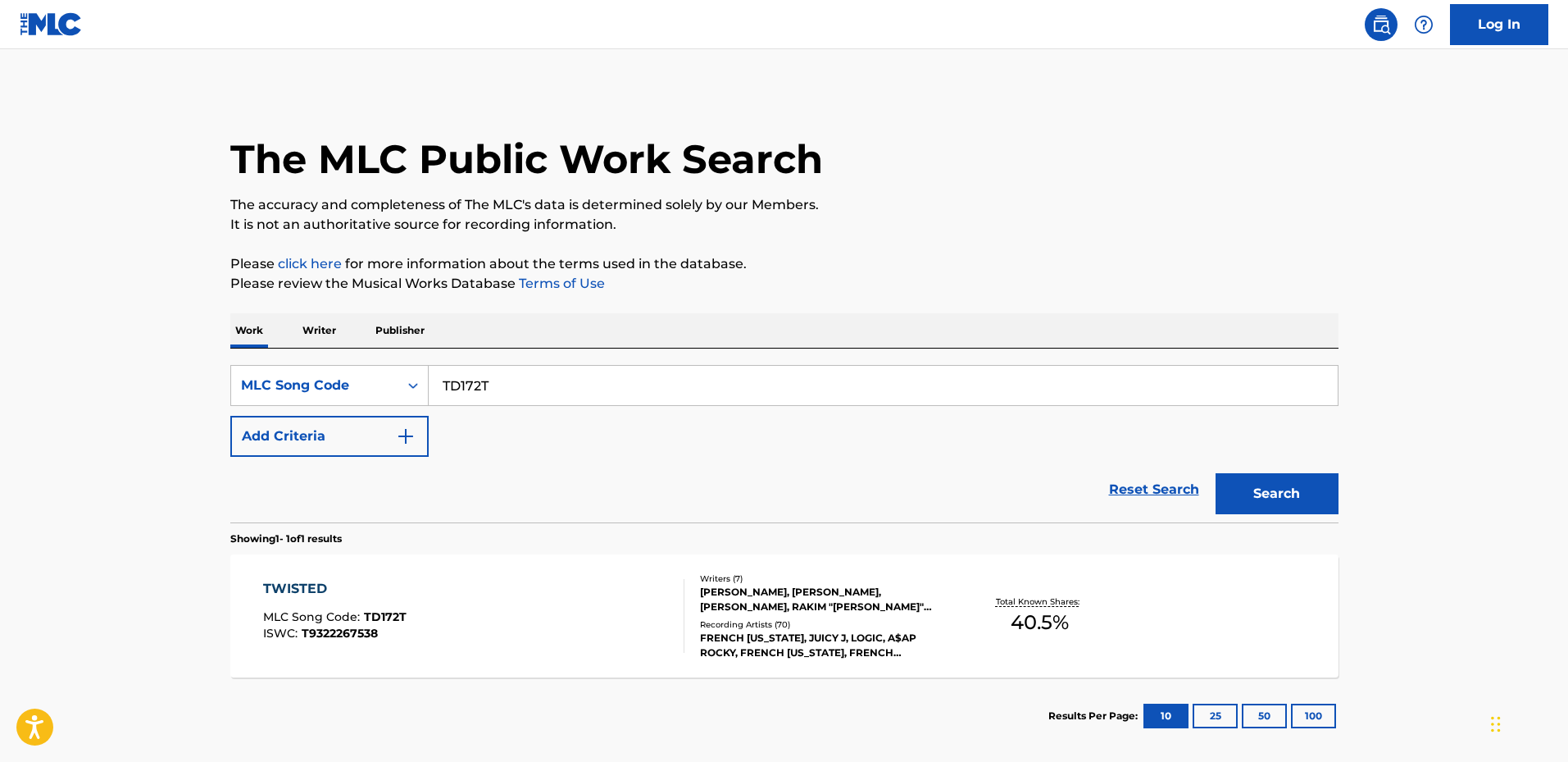
scroll to position [80, 0]
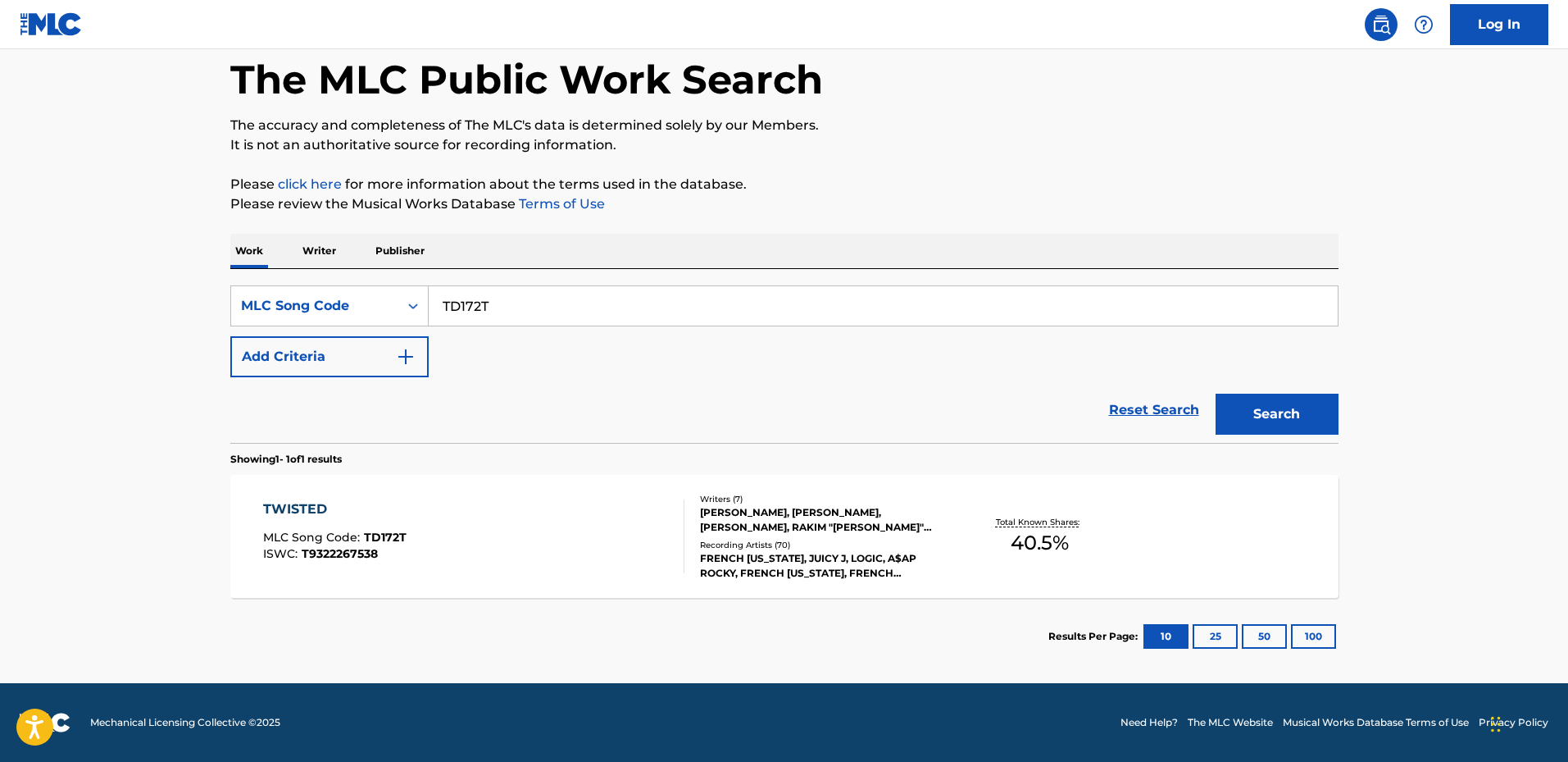
click at [837, 578] on div "FRENCH [US_STATE], JUICY J, LOGIC, A$AP ROCKY, FRENCH [US_STATE], FRENCH [US_ST…" at bounding box center [824, 566] width 248 height 30
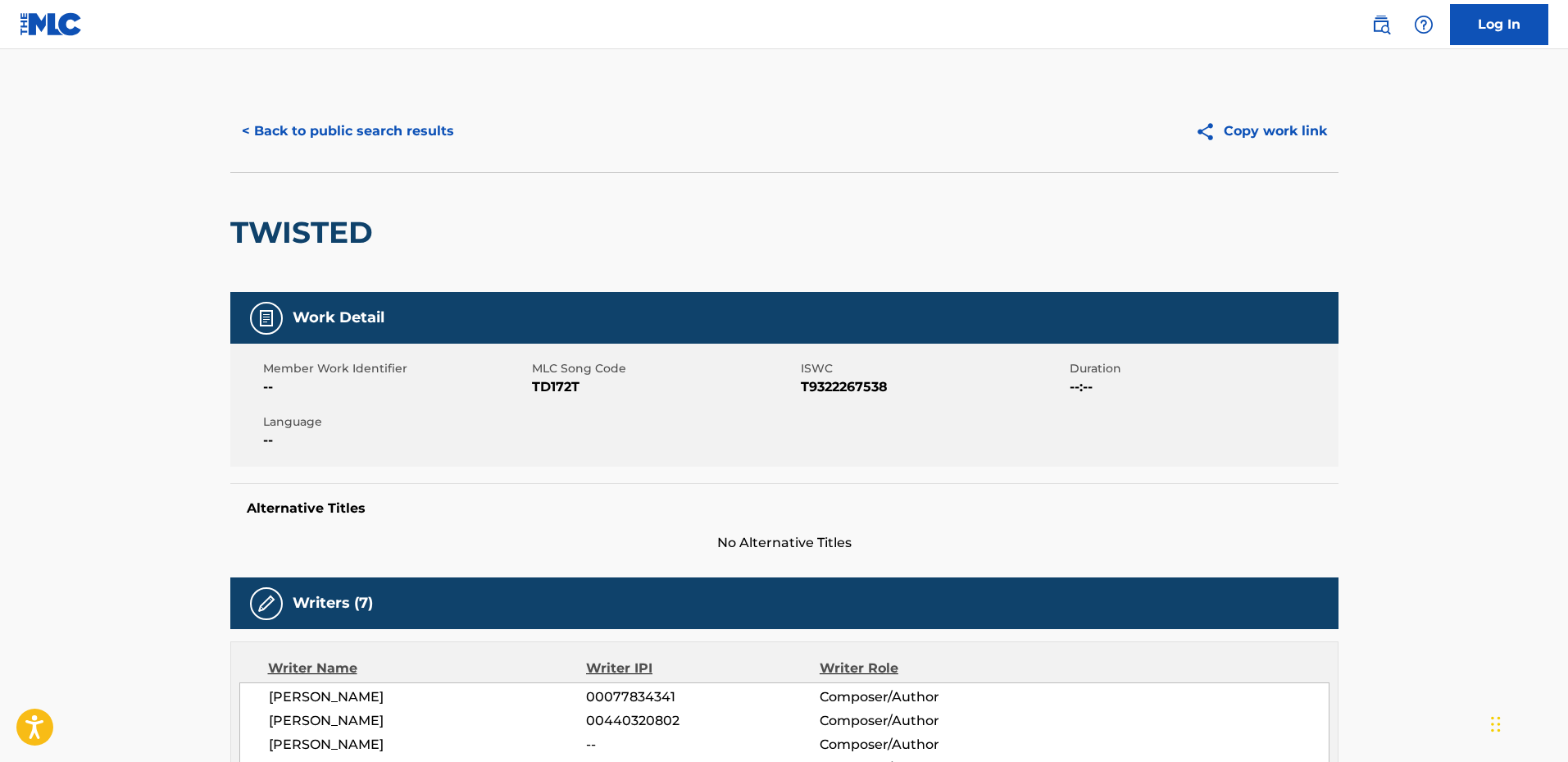
scroll to position [328, 0]
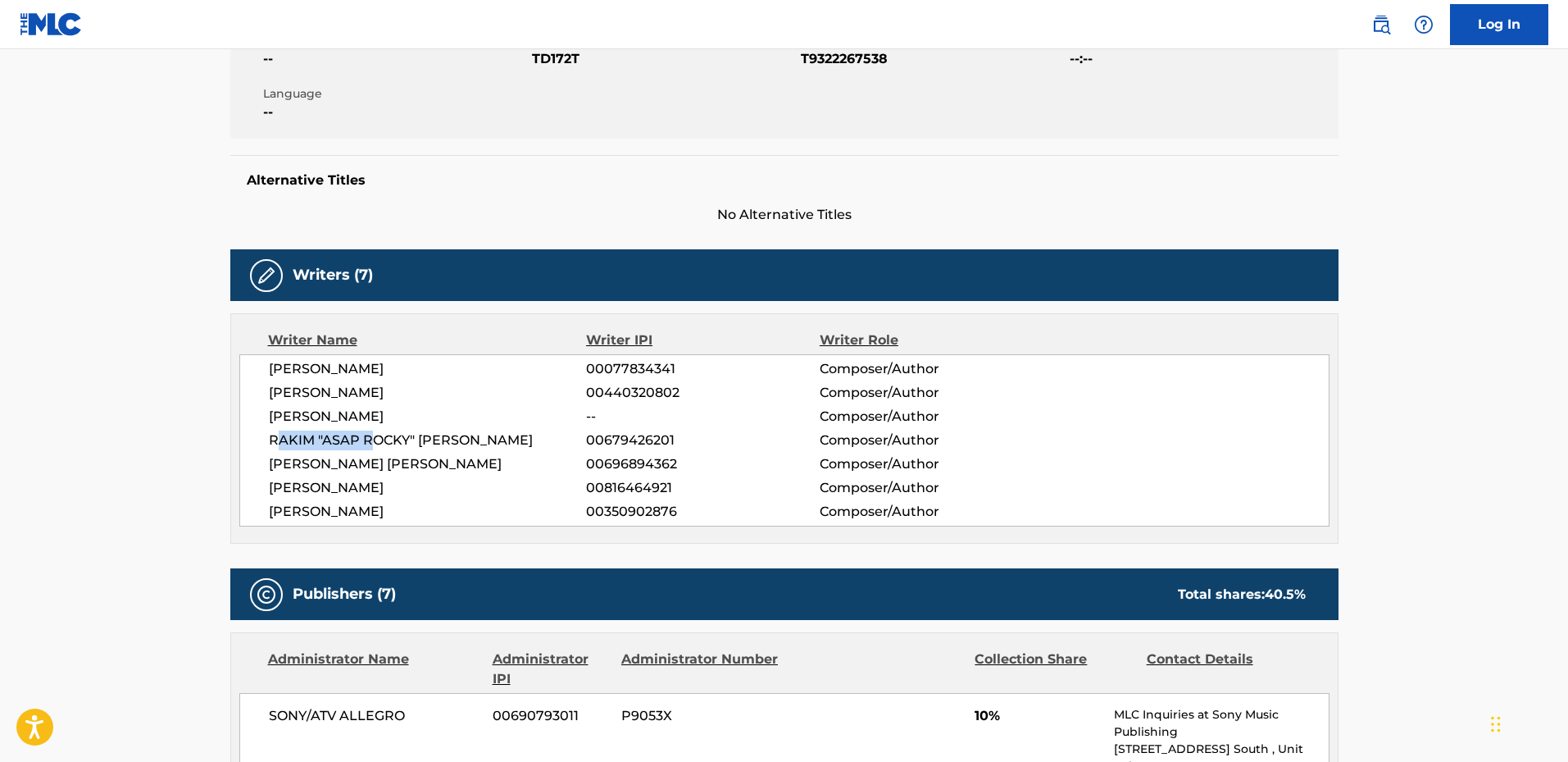
drag, startPoint x: 276, startPoint y: 439, endPoint x: 385, endPoint y: 446, distance: 109.2
click at [384, 446] on span "RAKIM "ASAP ROCKY" [PERSON_NAME]" at bounding box center [428, 440] width 318 height 19
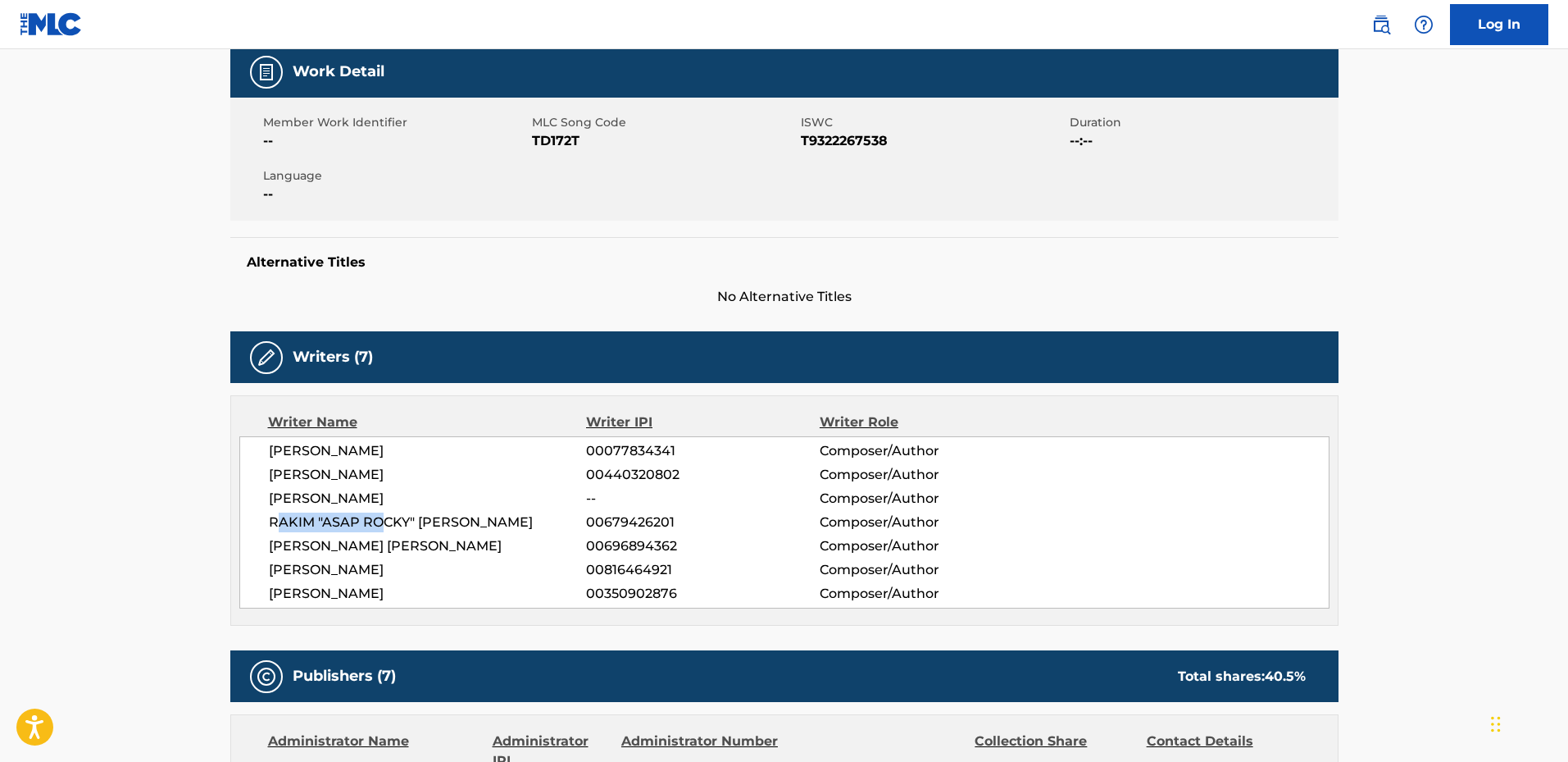
scroll to position [164, 0]
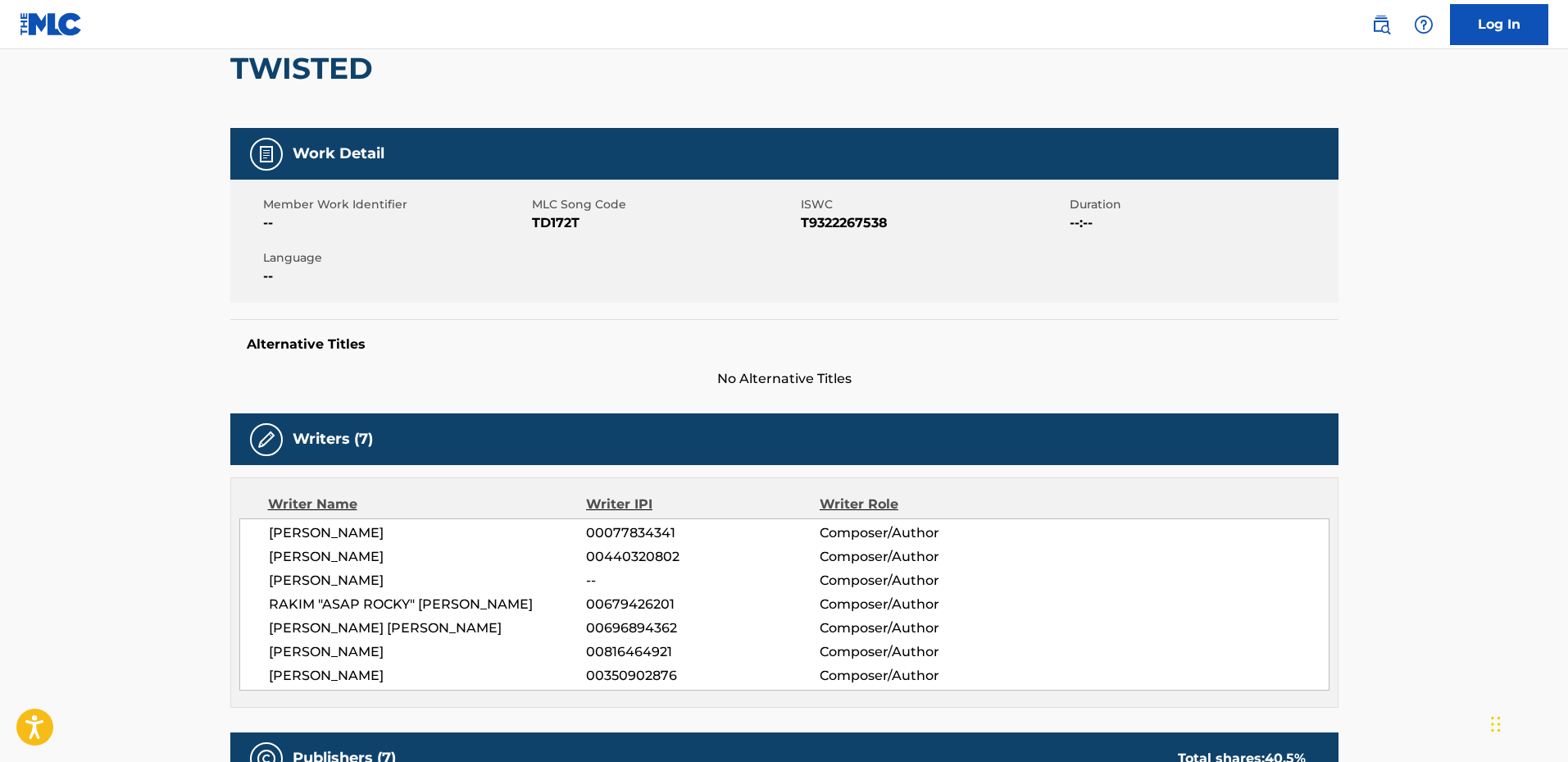
click at [827, 208] on span "ISWC" at bounding box center [933, 204] width 264 height 18
click at [832, 219] on span "T9322267538" at bounding box center [933, 223] width 264 height 19
copy span "T9322267538"
click at [602, 244] on div "Member Work Identifier -- MLC Song Code TD172T ISWC T9322267538 Duration --:-- …" at bounding box center [784, 240] width 1109 height 123
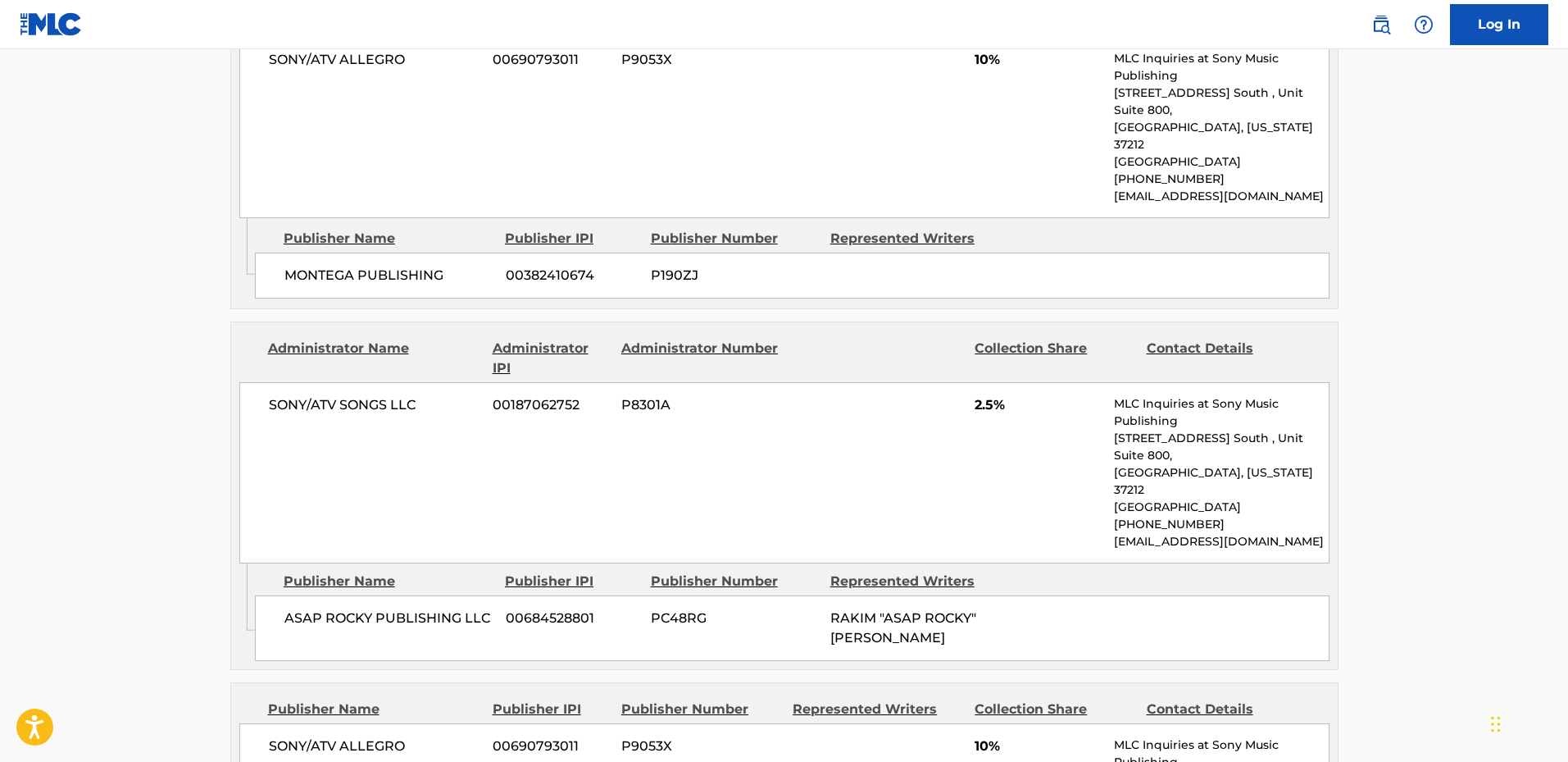
scroll to position [1148, 0]
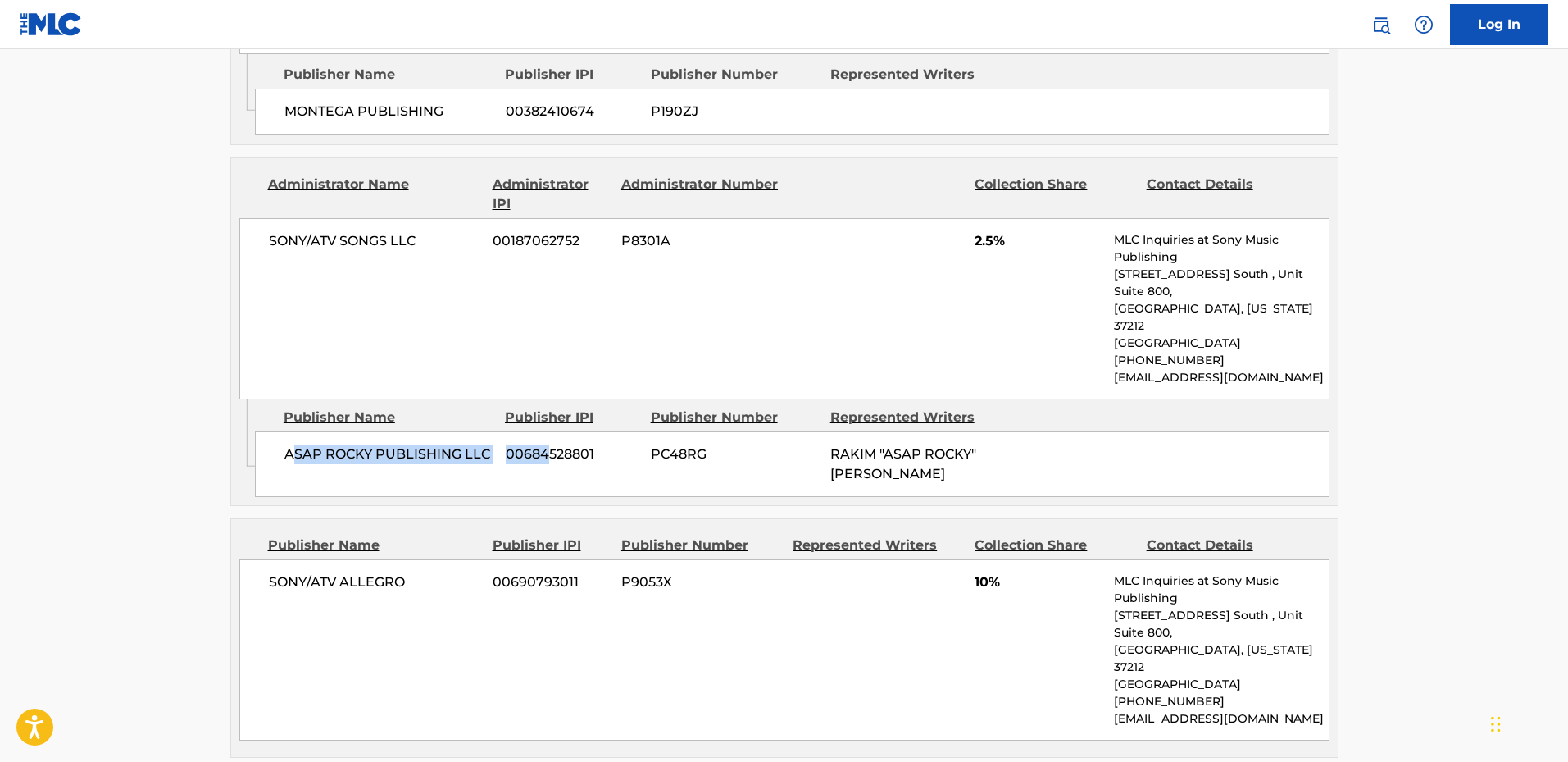
drag, startPoint x: 295, startPoint y: 420, endPoint x: 558, endPoint y: 468, distance: 267.3
click at [550, 468] on div "Admin Original Publisher Connecting Line Publisher Name Publisher IPI Publisher…" at bounding box center [784, 452] width 1107 height 105
click at [657, 464] on div "Admin Original Publisher Connecting Line Publisher Name Publisher IPI Publisher…" at bounding box center [784, 452] width 1107 height 105
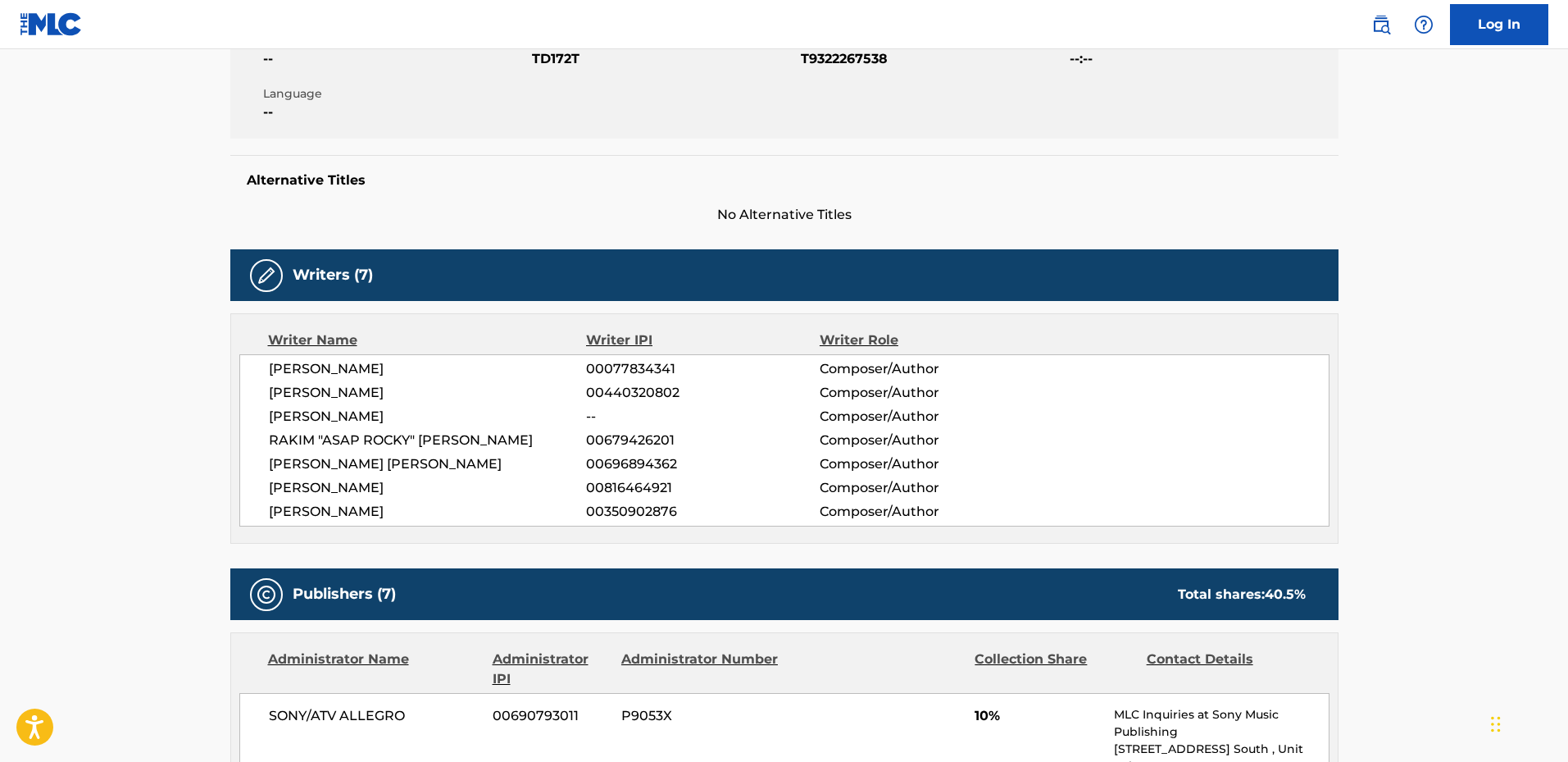
scroll to position [0, 0]
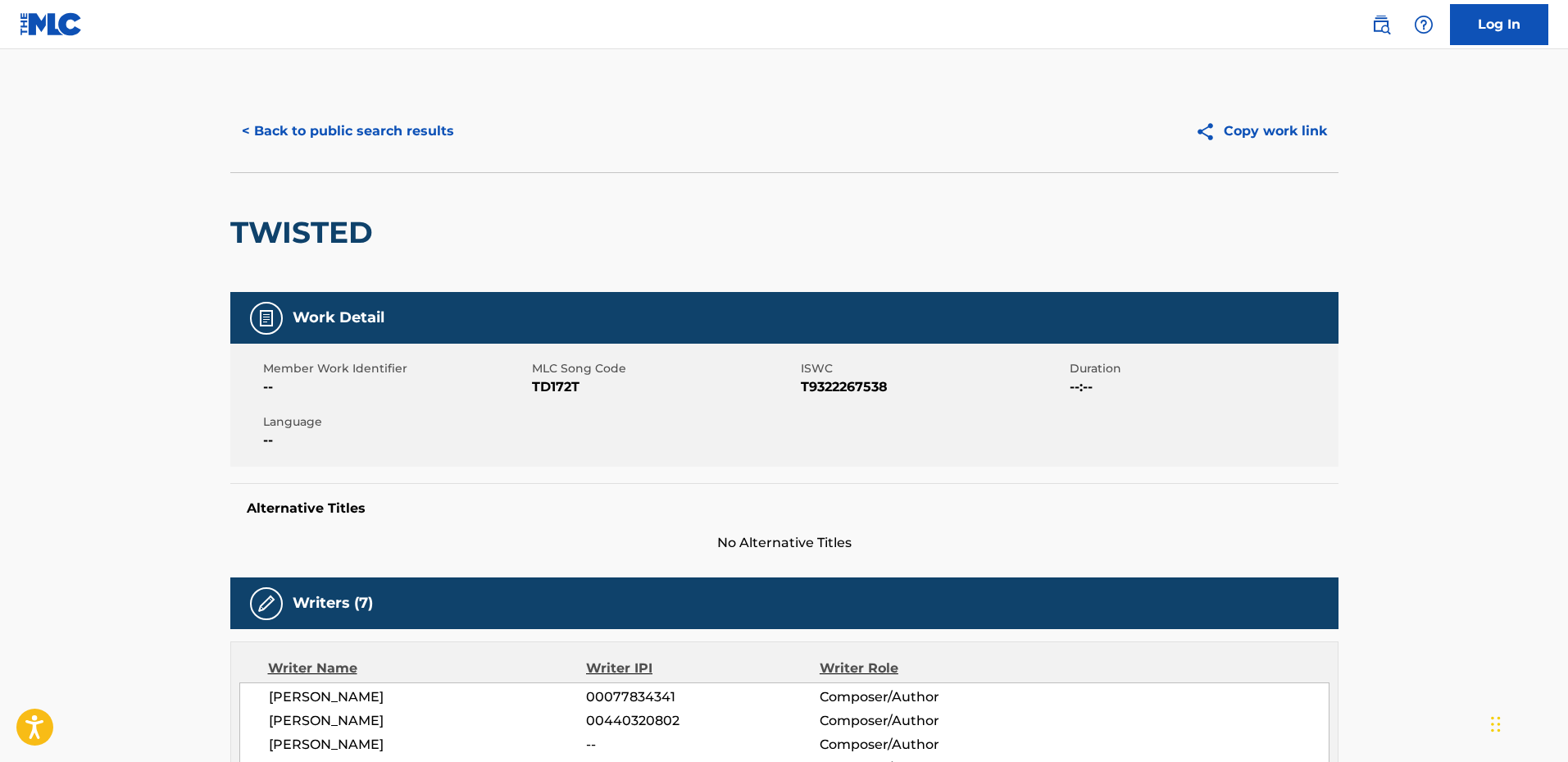
click at [289, 133] on button "< Back to public search results" at bounding box center [348, 131] width 235 height 41
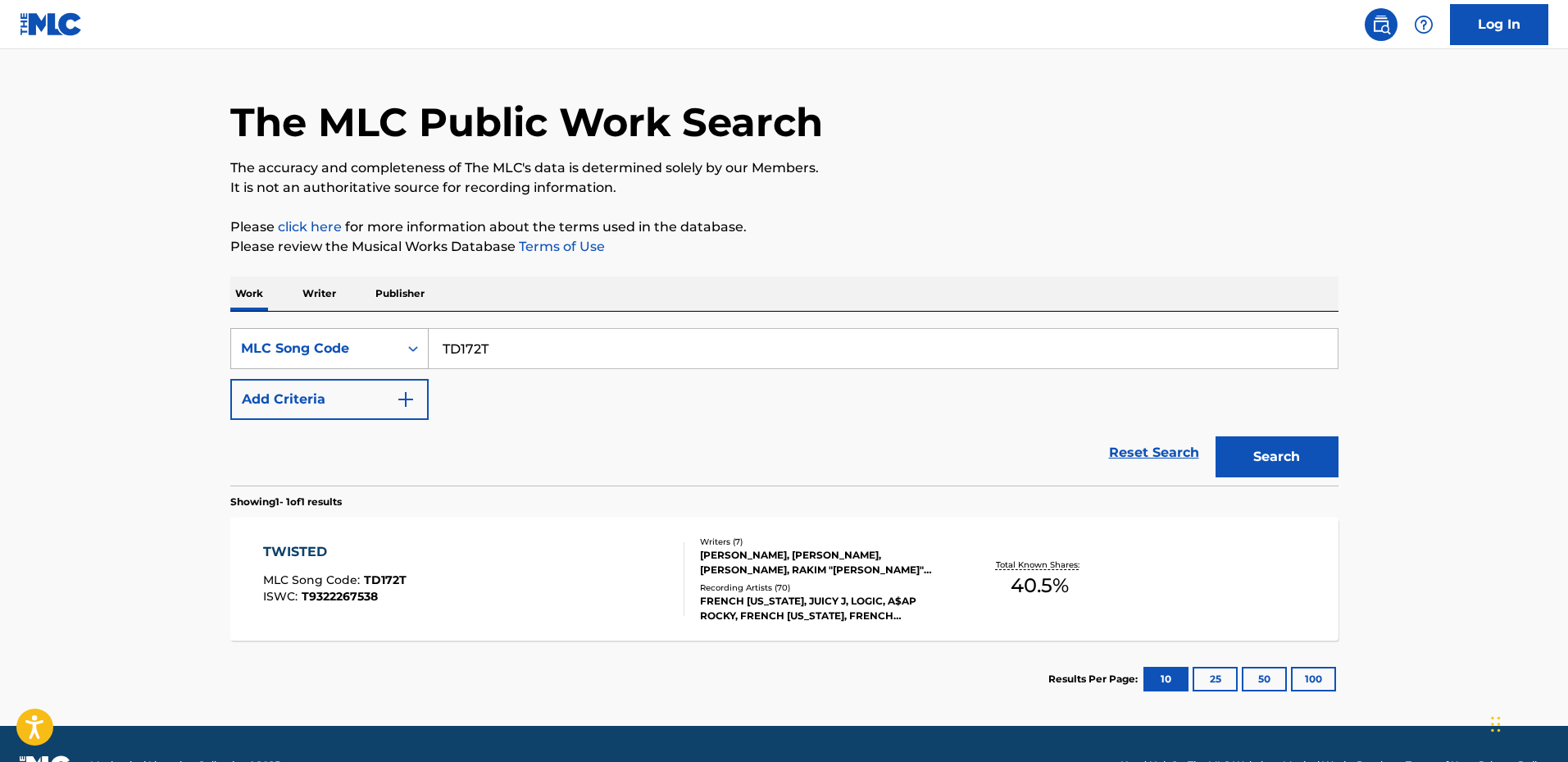
drag, startPoint x: 557, startPoint y: 348, endPoint x: 332, endPoint y: 354, distance: 225.1
click at [333, 354] on div "SearchWithCriteria492003d5-251a-4f17-b73b-70b129ba7c2c MLC Song Code TD172T" at bounding box center [784, 349] width 1109 height 41
paste input "WV79CV"
type input "WV79CV"
click at [1292, 441] on button "Search" at bounding box center [1277, 457] width 123 height 41
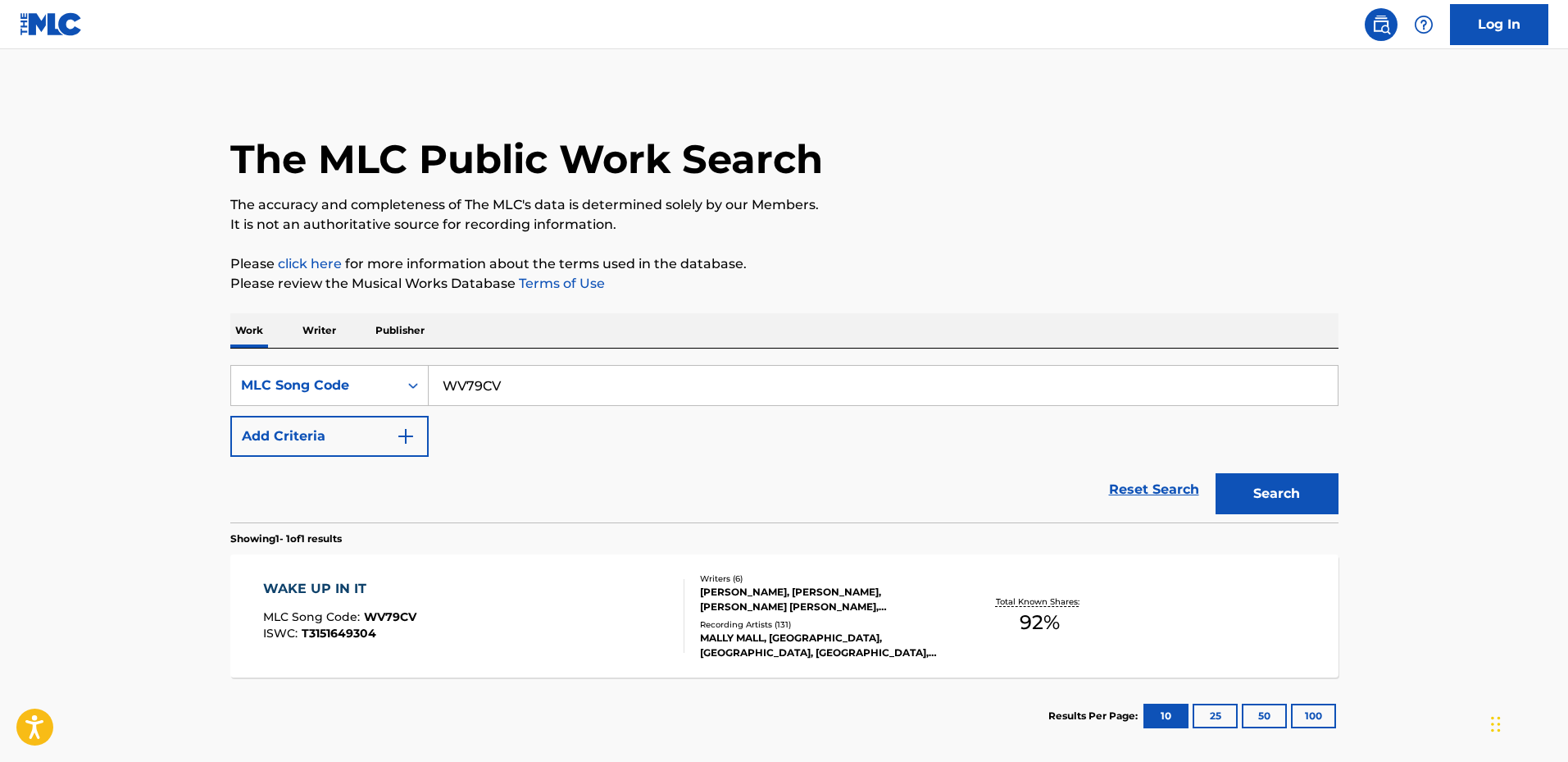
scroll to position [80, 0]
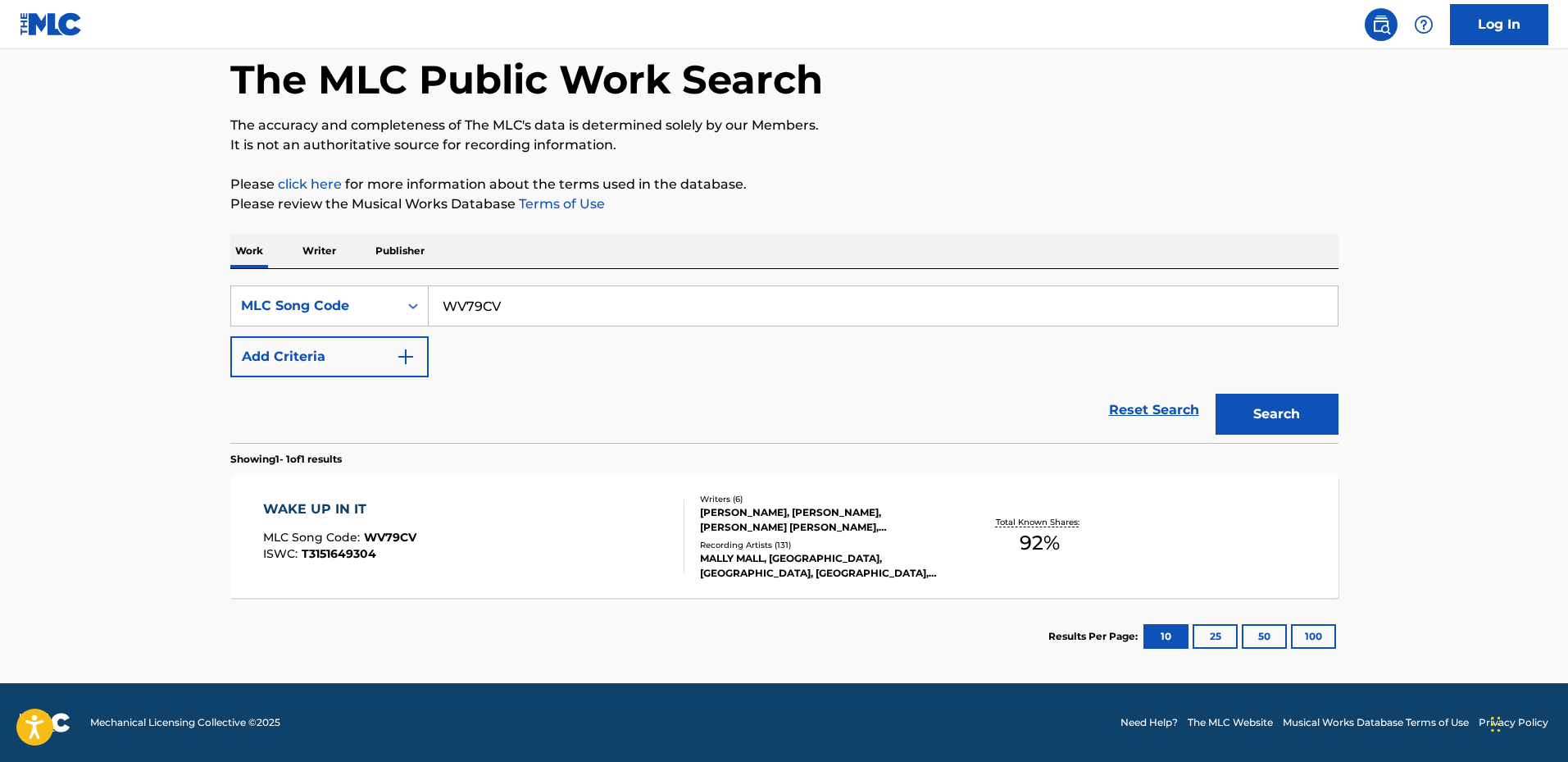
click at [839, 561] on div "MALLY MALL, [GEOGRAPHIC_DATA], [GEOGRAPHIC_DATA], [GEOGRAPHIC_DATA], [GEOGRAPHI…" at bounding box center [824, 566] width 248 height 30
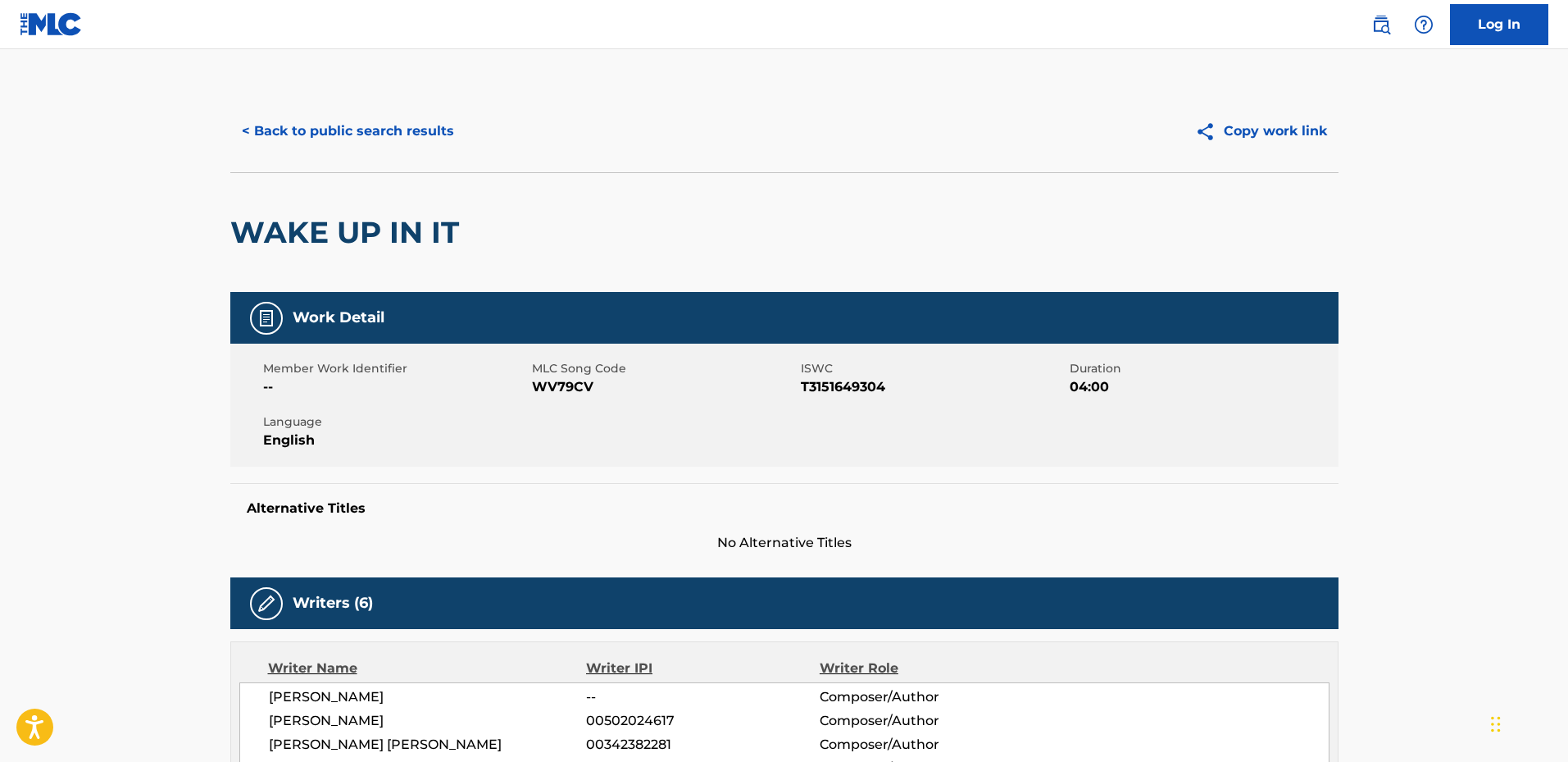
scroll to position [246, 0]
